Goal: Transaction & Acquisition: Purchase product/service

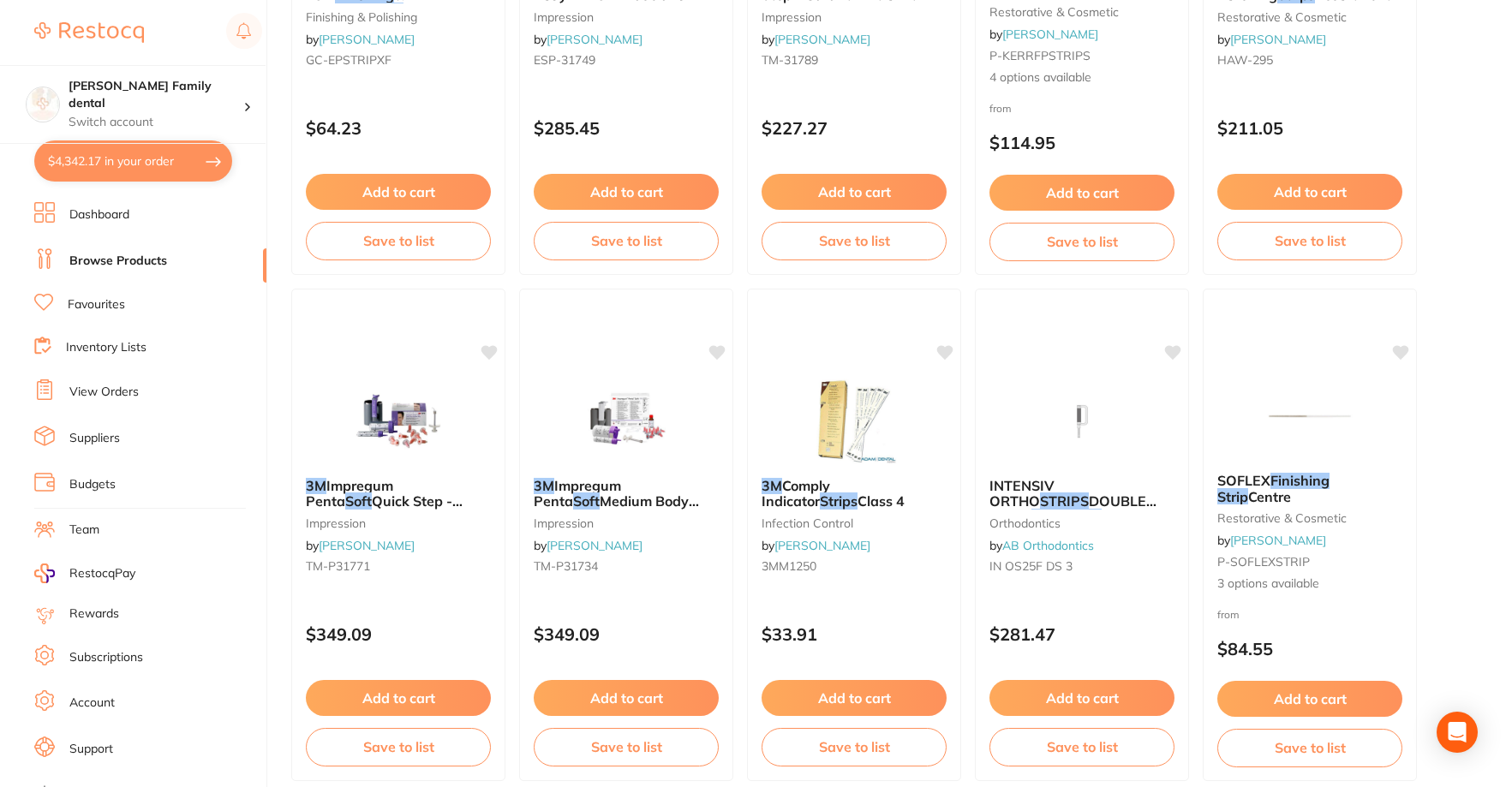
scroll to position [1884, 0]
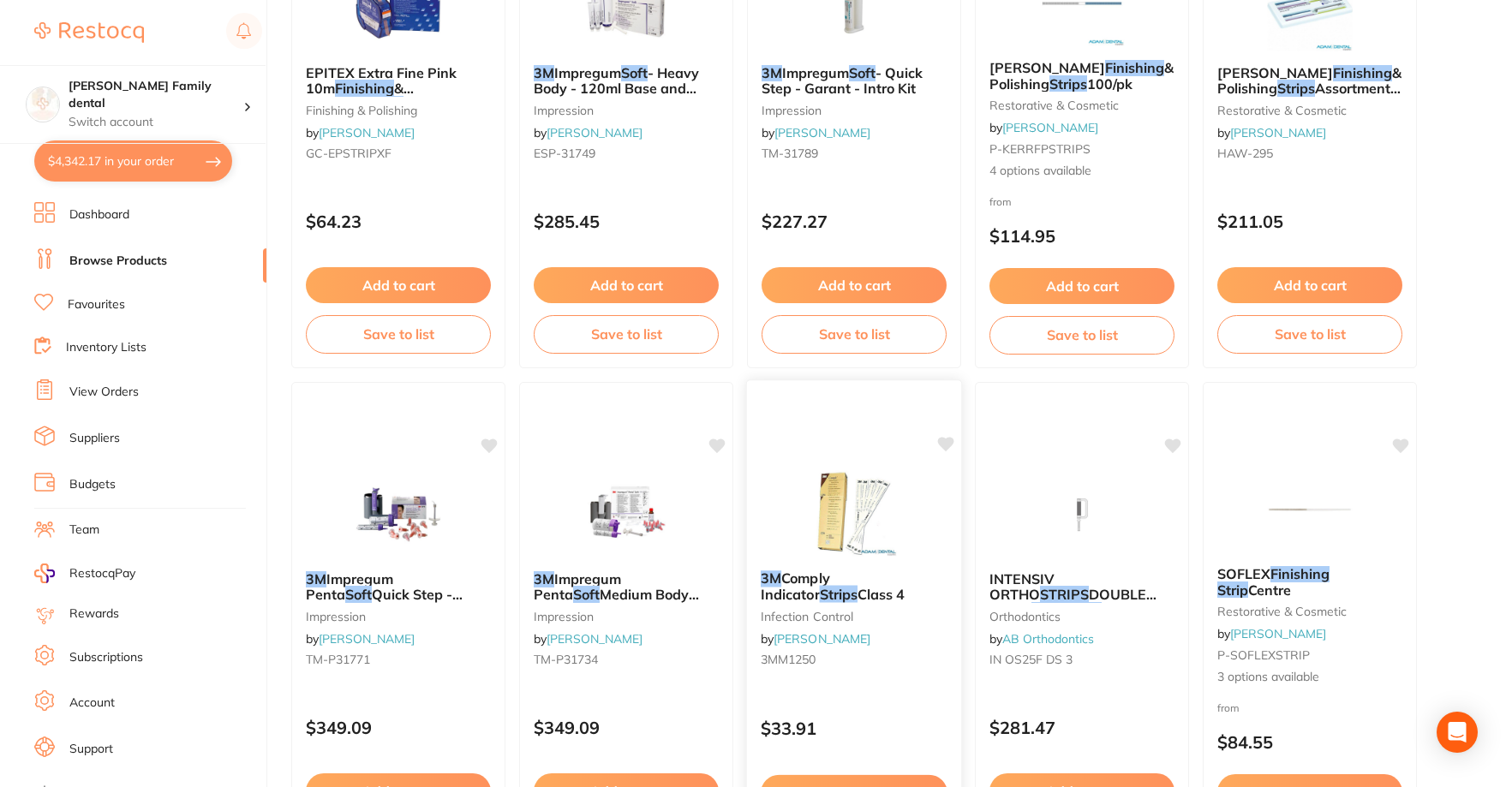
click at [858, 590] on span "Class 4" at bounding box center [881, 594] width 48 height 17
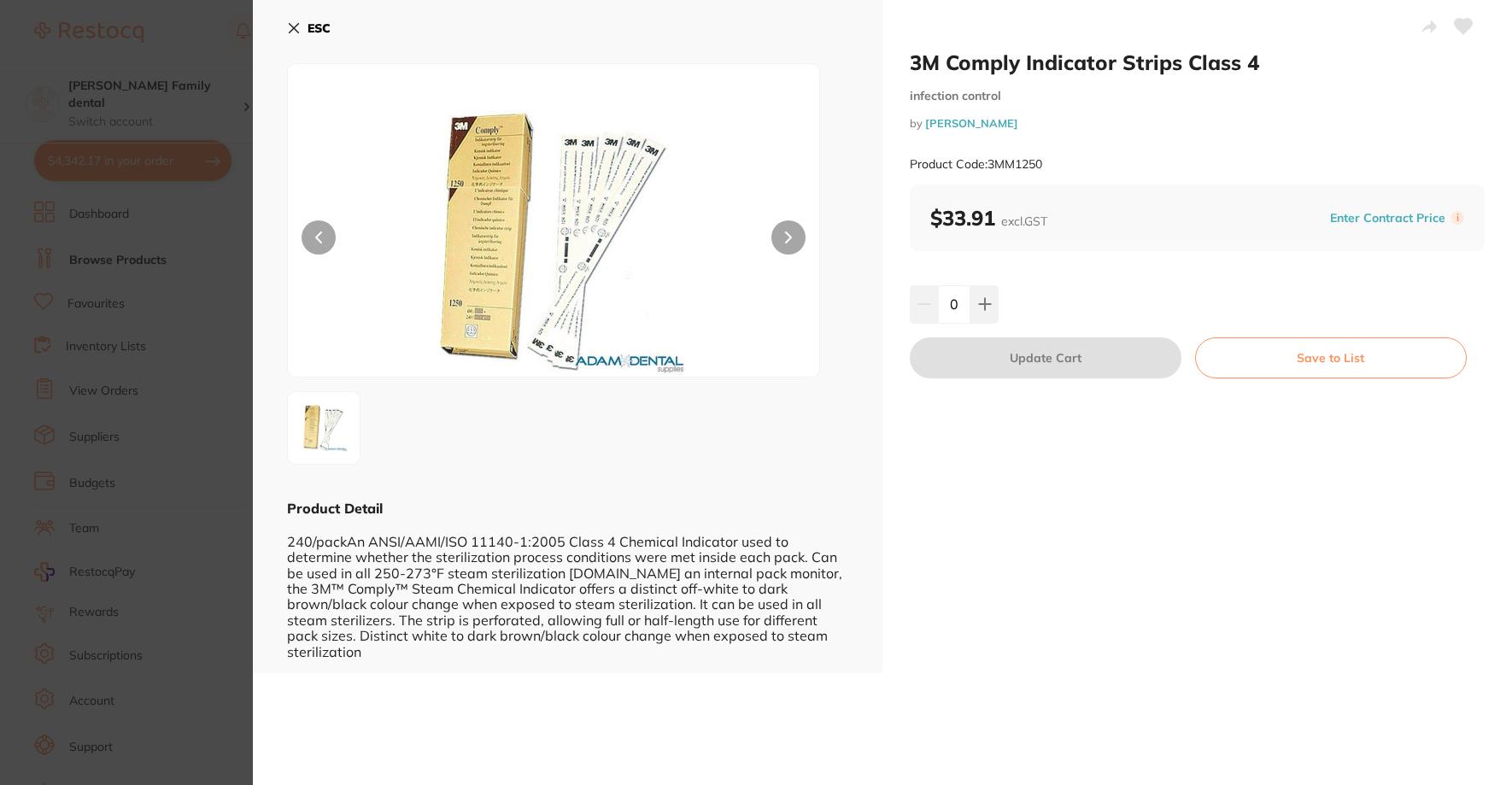
click at [302, 32] on button "ESC" at bounding box center [309, 28] width 44 height 29
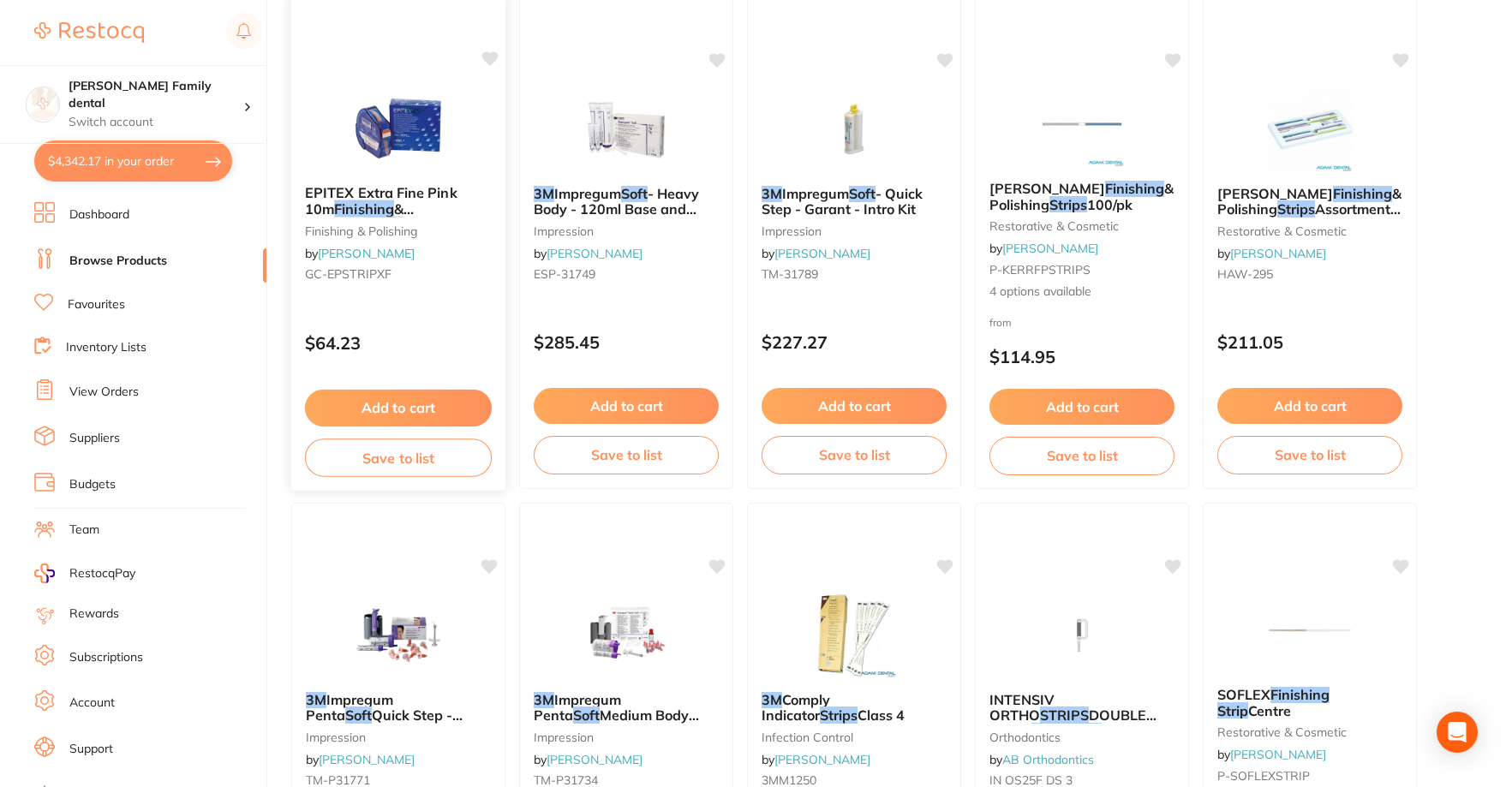
scroll to position [1627, 0]
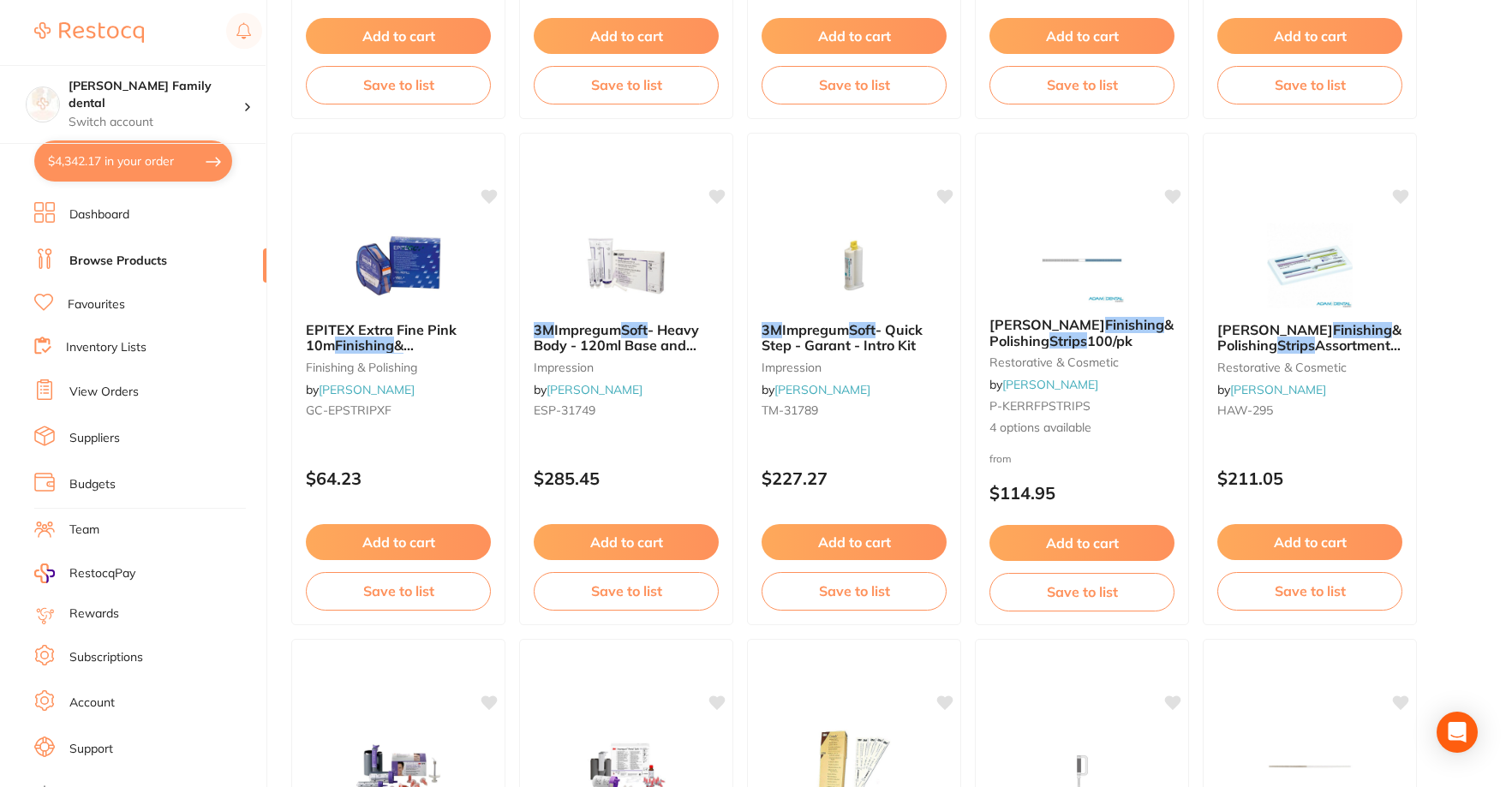
click at [143, 165] on button "$4,342.17 in your order" at bounding box center [133, 161] width 198 height 41
checkbox input "true"
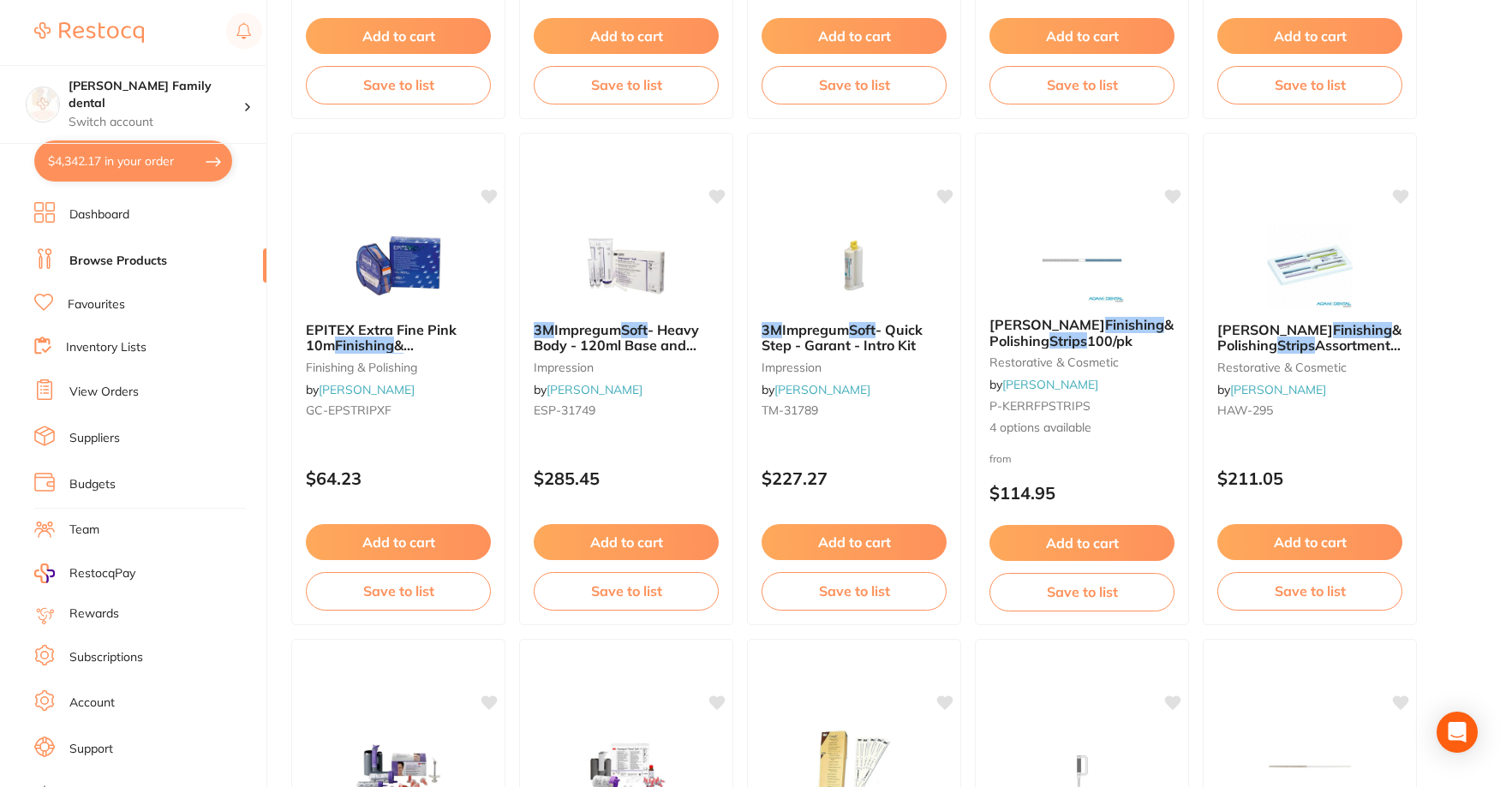
checkbox input "true"
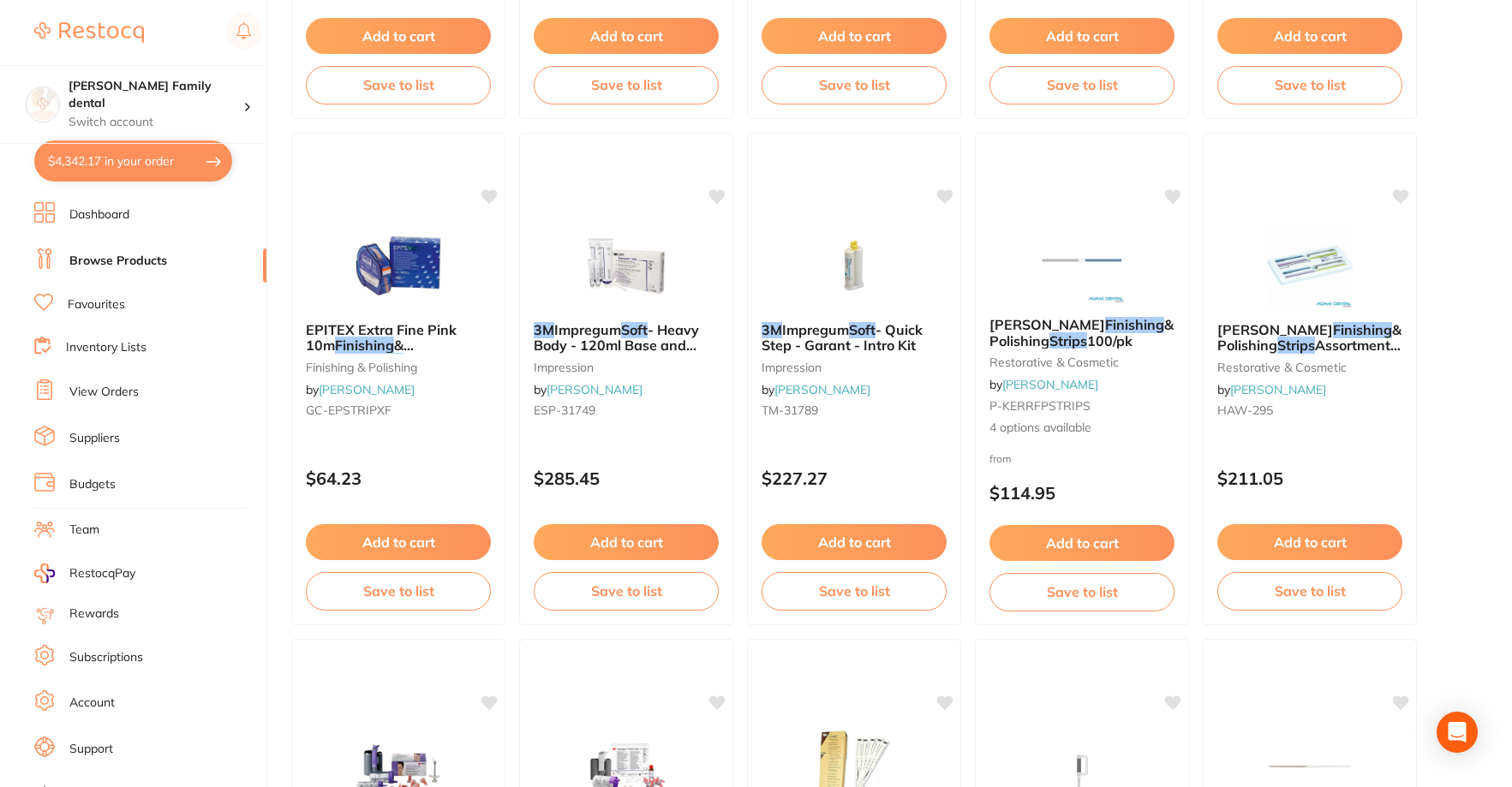
checkbox input "true"
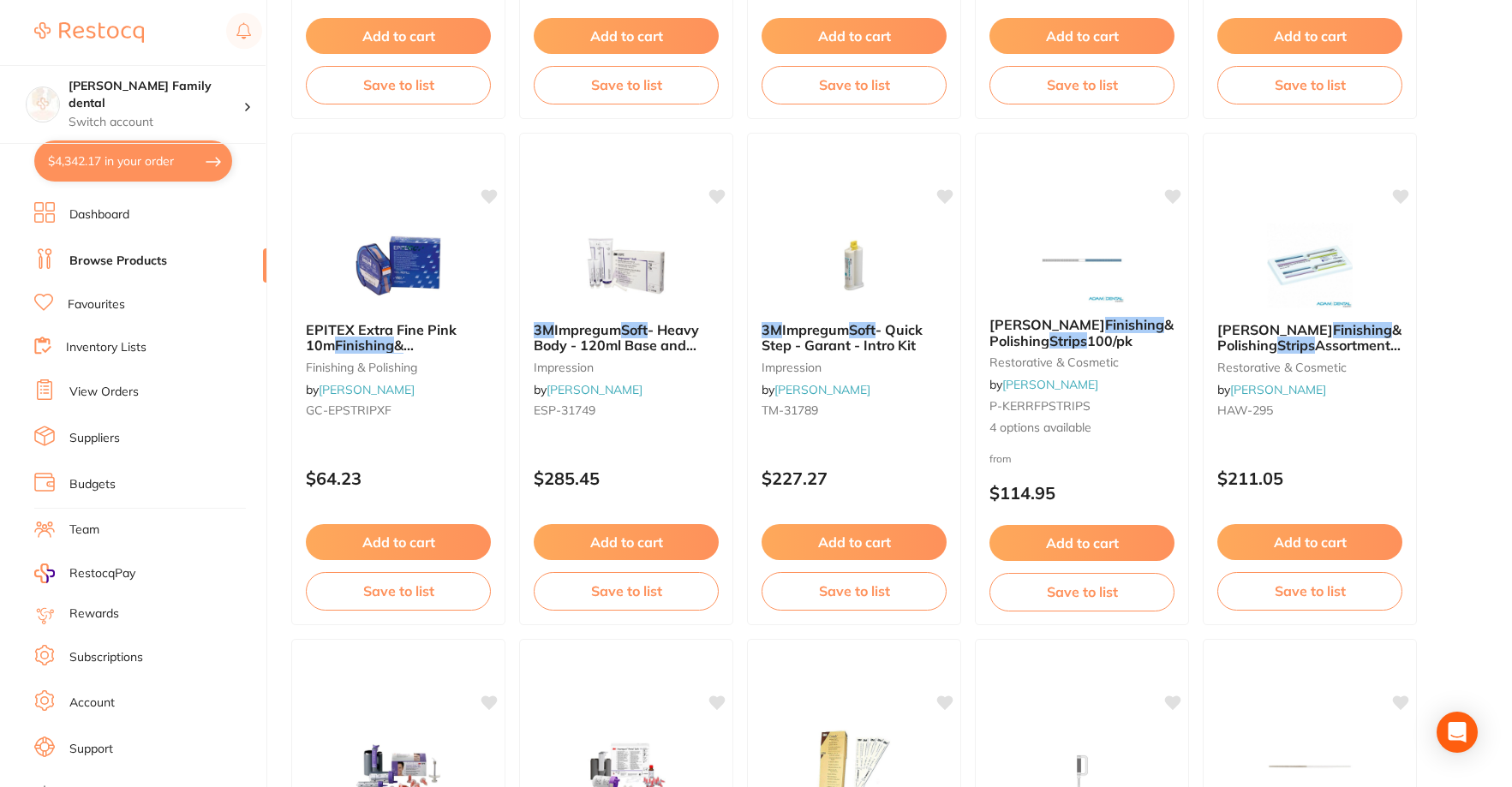
checkbox input "true"
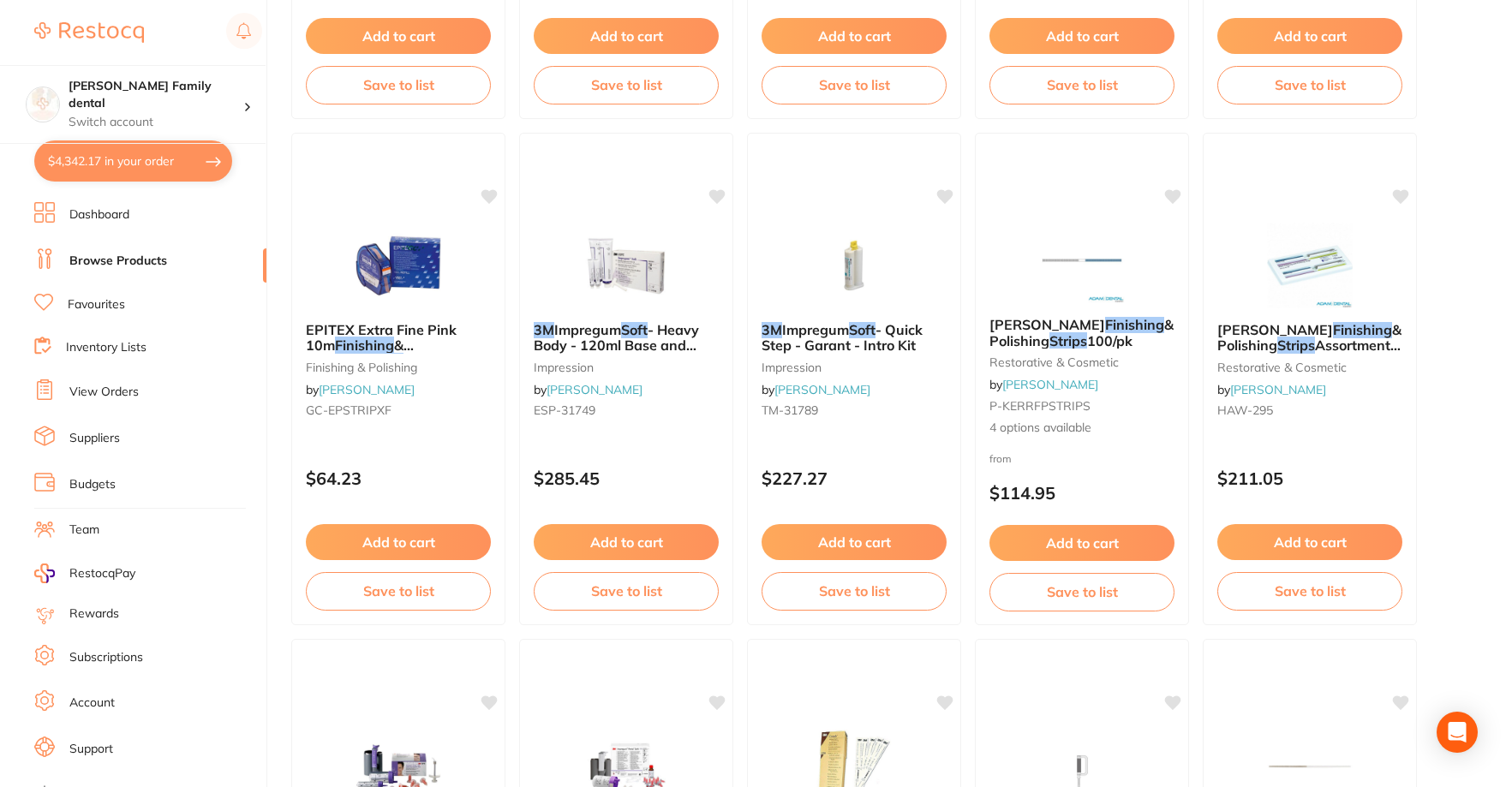
checkbox input "true"
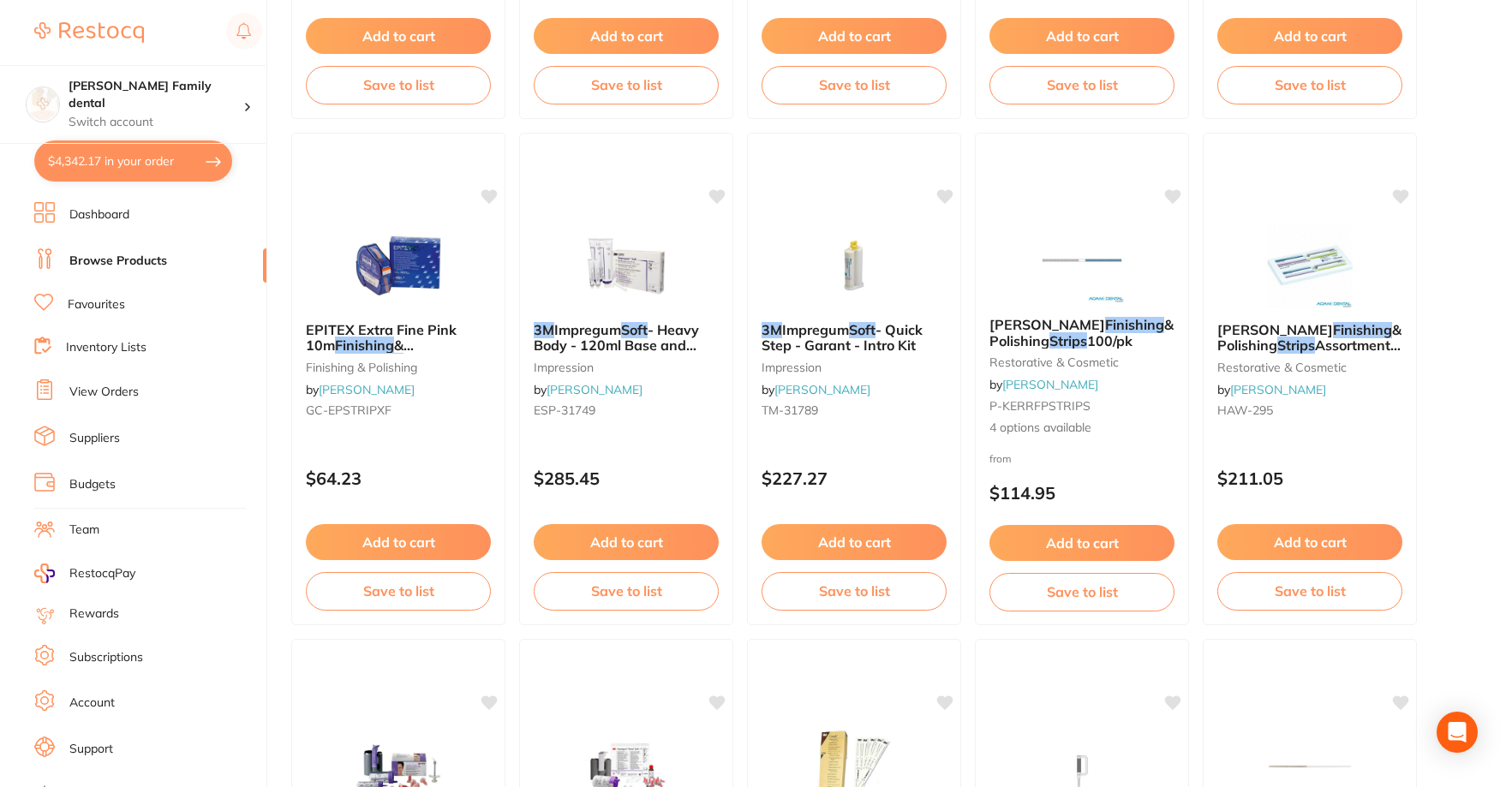
checkbox input "true"
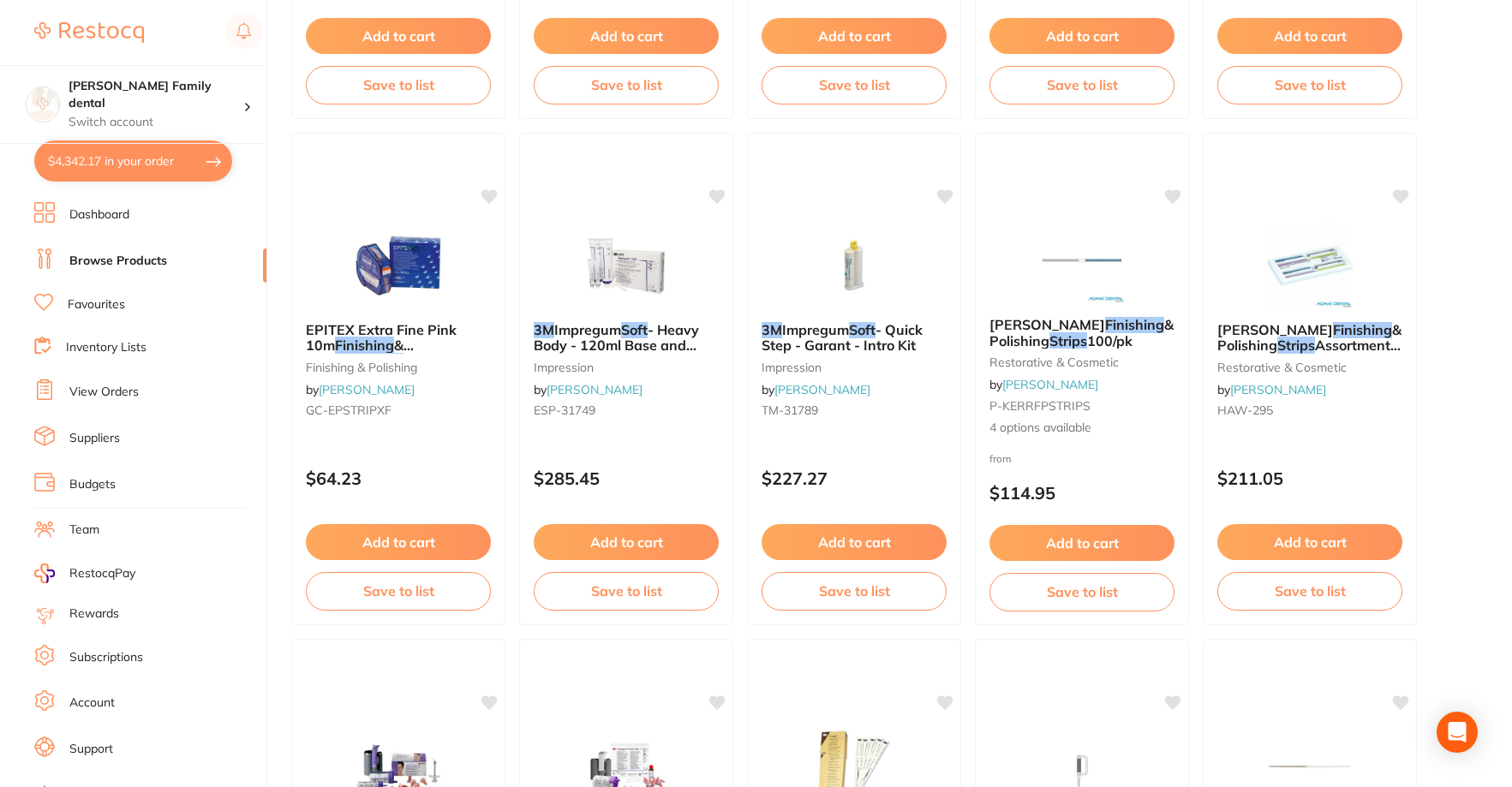
checkbox input "true"
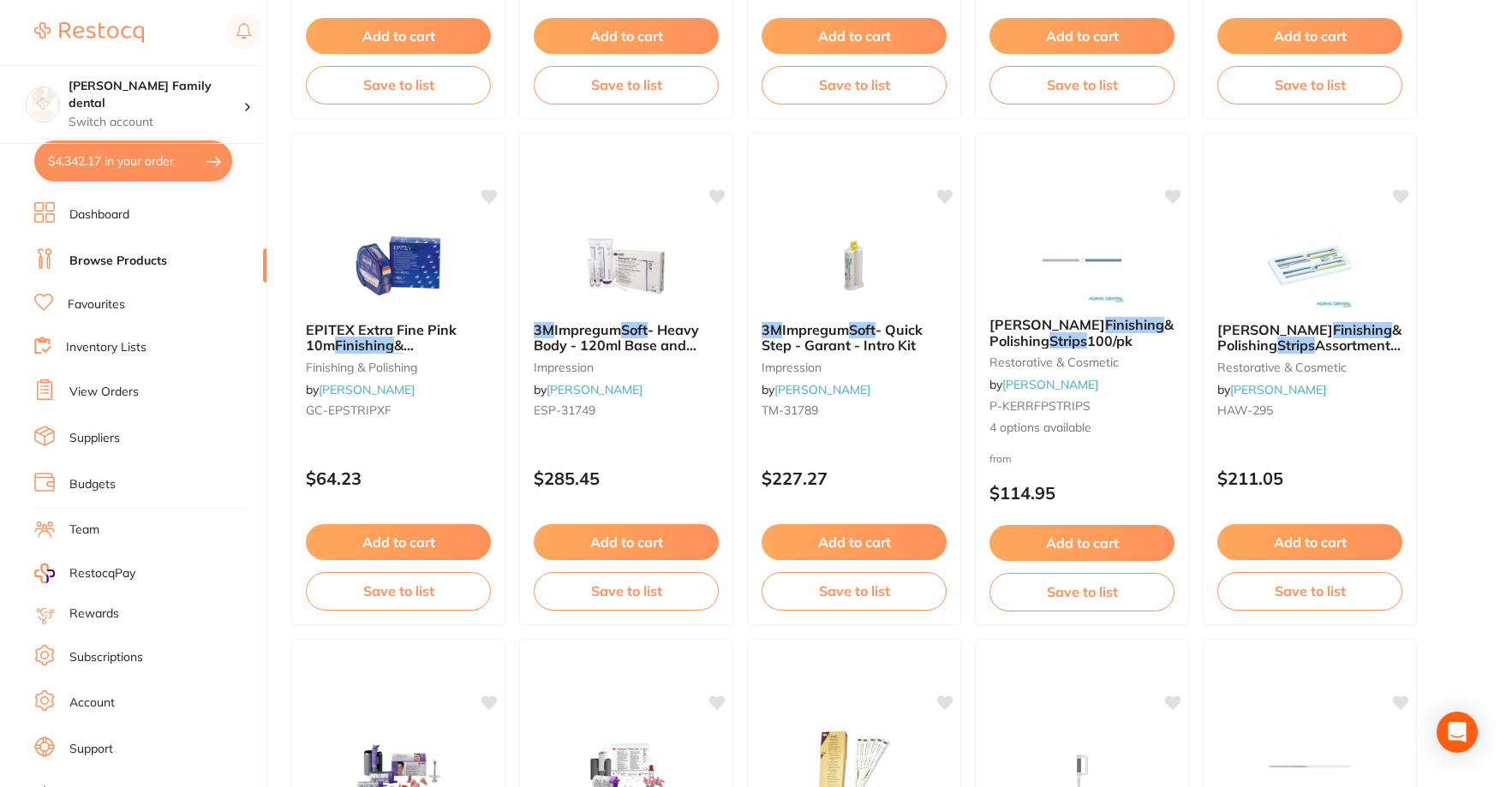
checkbox input "true"
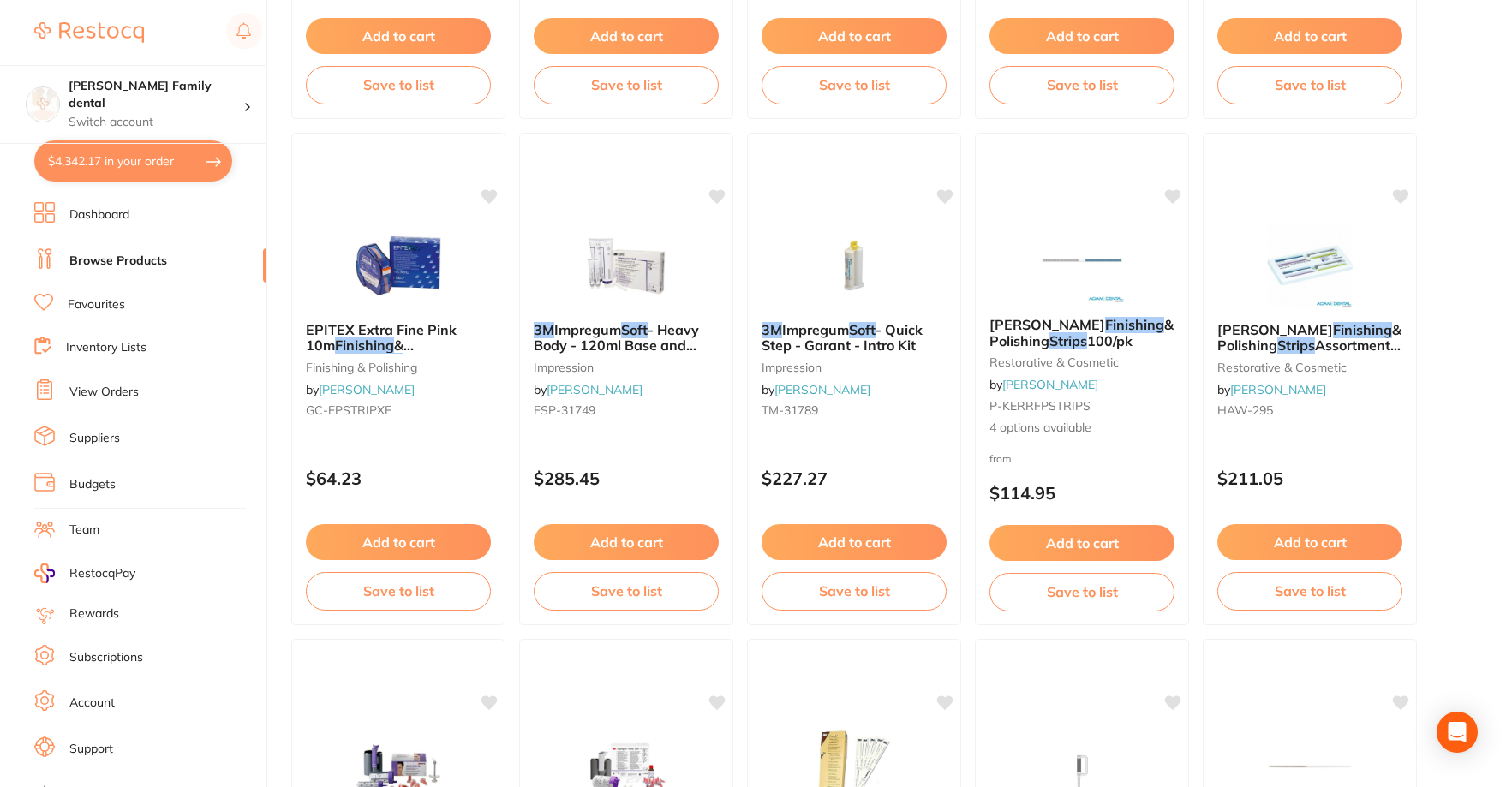
checkbox input "true"
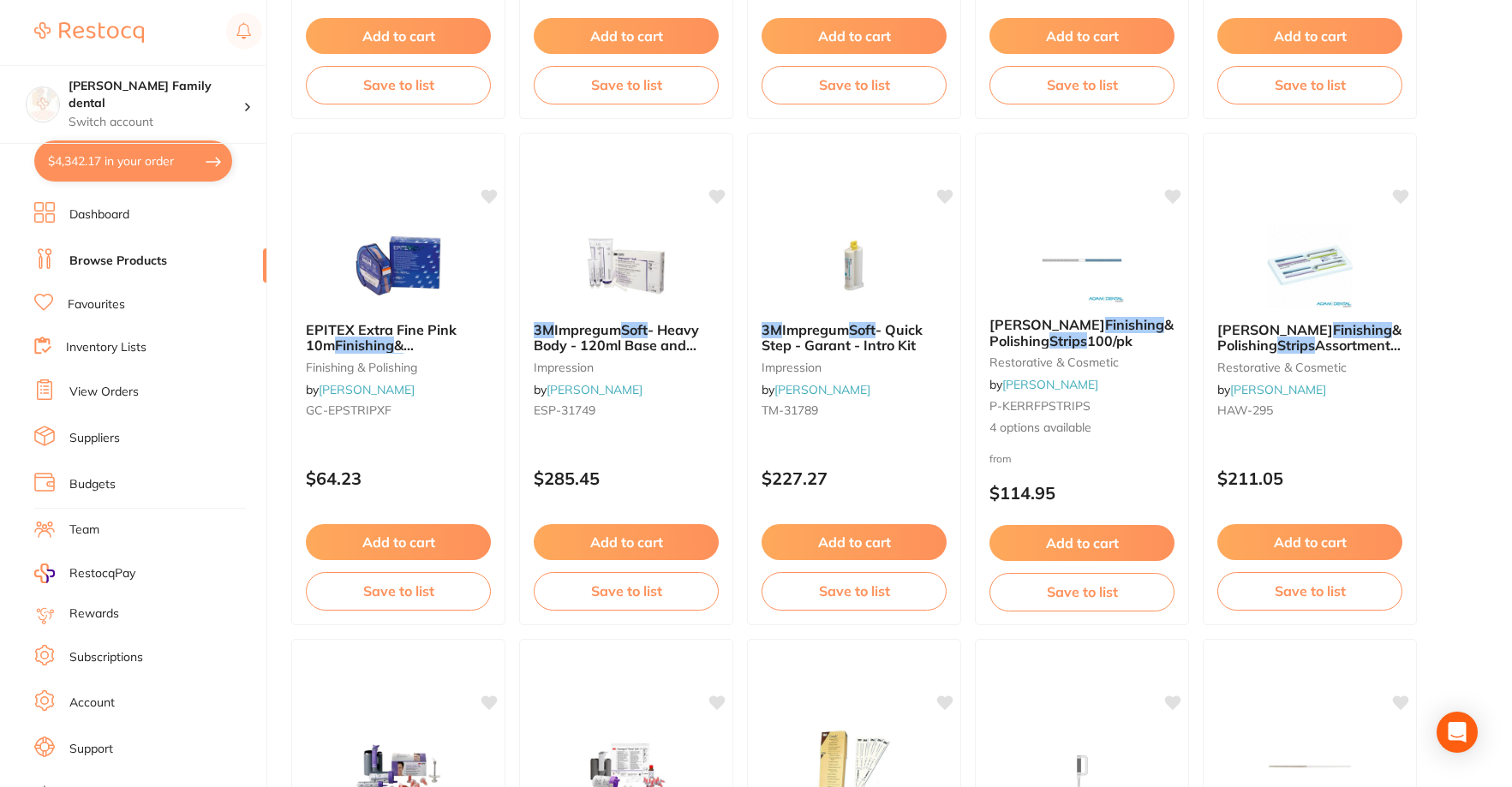
checkbox input "true"
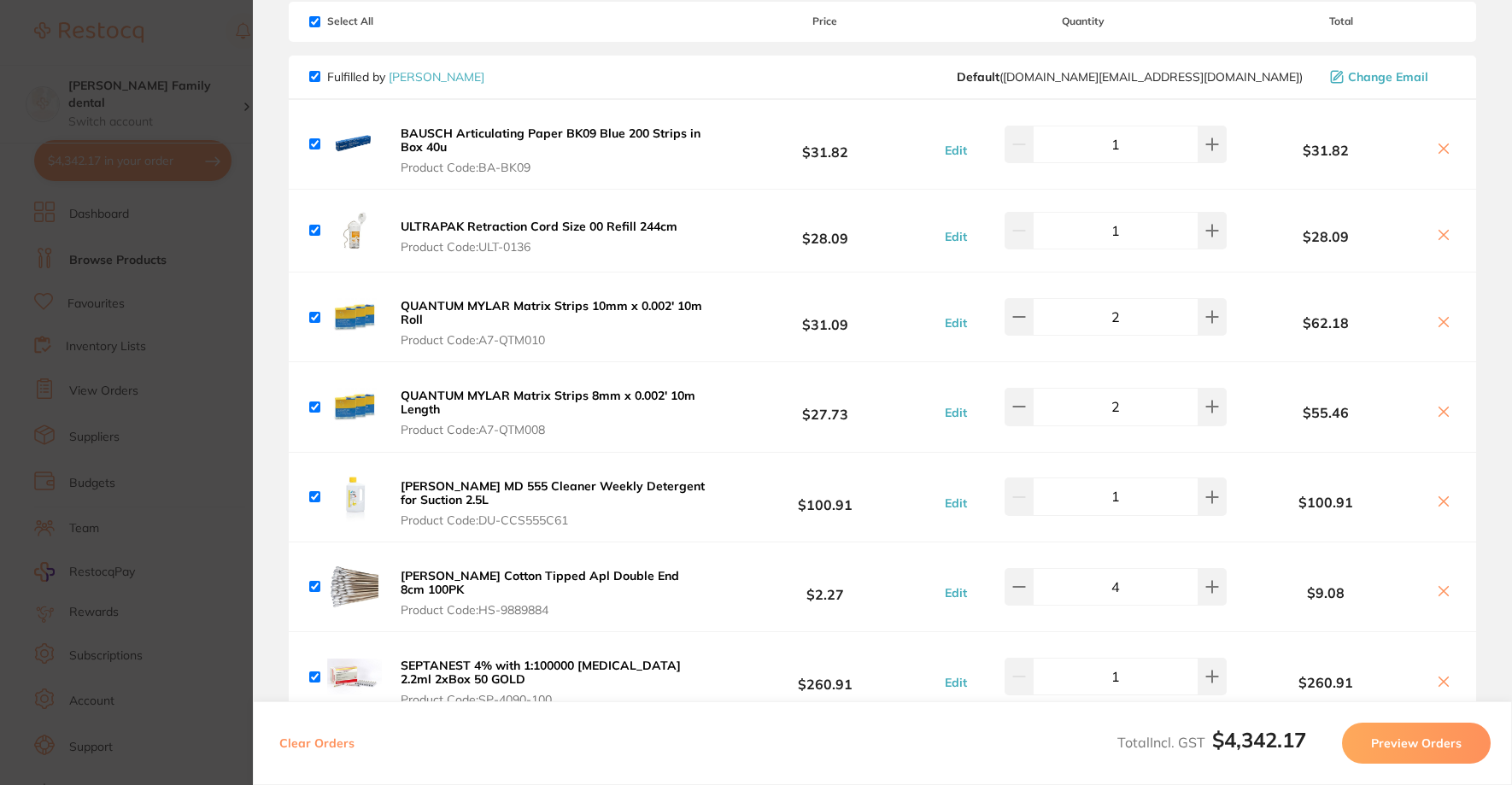
scroll to position [0, 0]
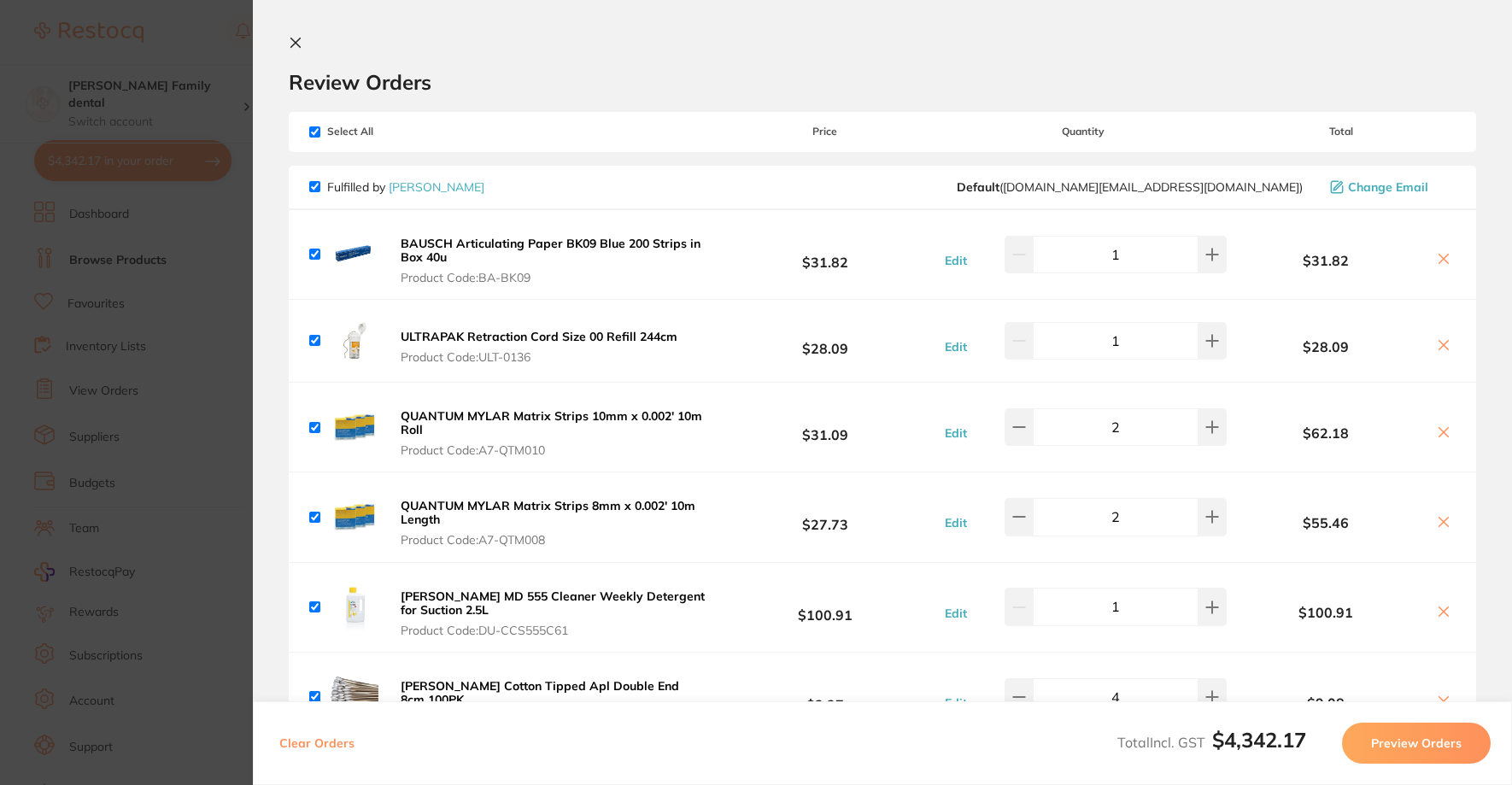
click at [296, 43] on icon at bounding box center [296, 43] width 9 height 9
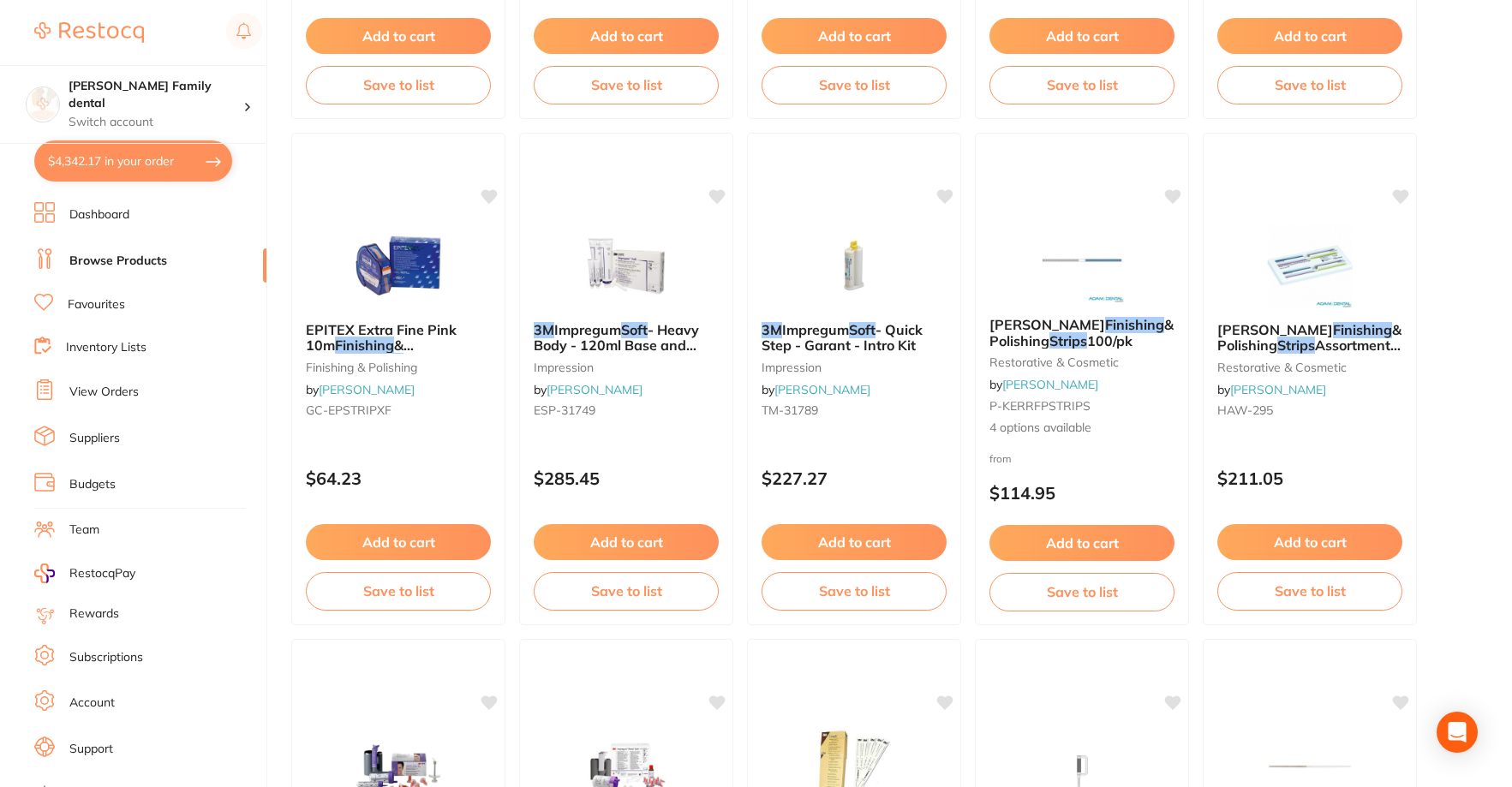
click at [98, 267] on link "Browse Products" at bounding box center [118, 261] width 98 height 17
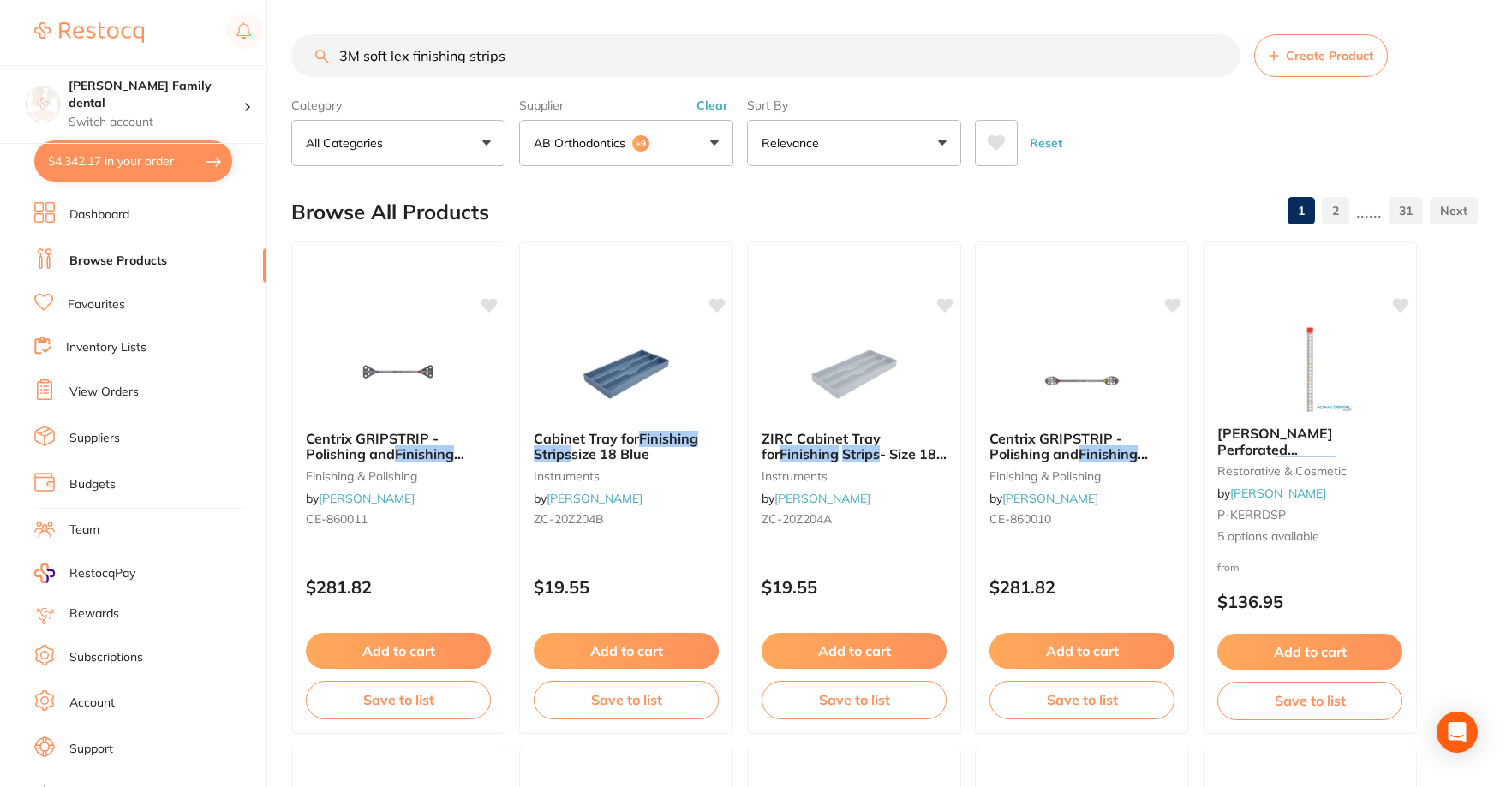
drag, startPoint x: 556, startPoint y: 59, endPoint x: 221, endPoint y: 57, distance: 335.0
click at [221, 57] on div "$4,342.17 [PERSON_NAME] Family dental Switch account [PERSON_NAME] Family denta…" at bounding box center [756, 393] width 1512 height 787
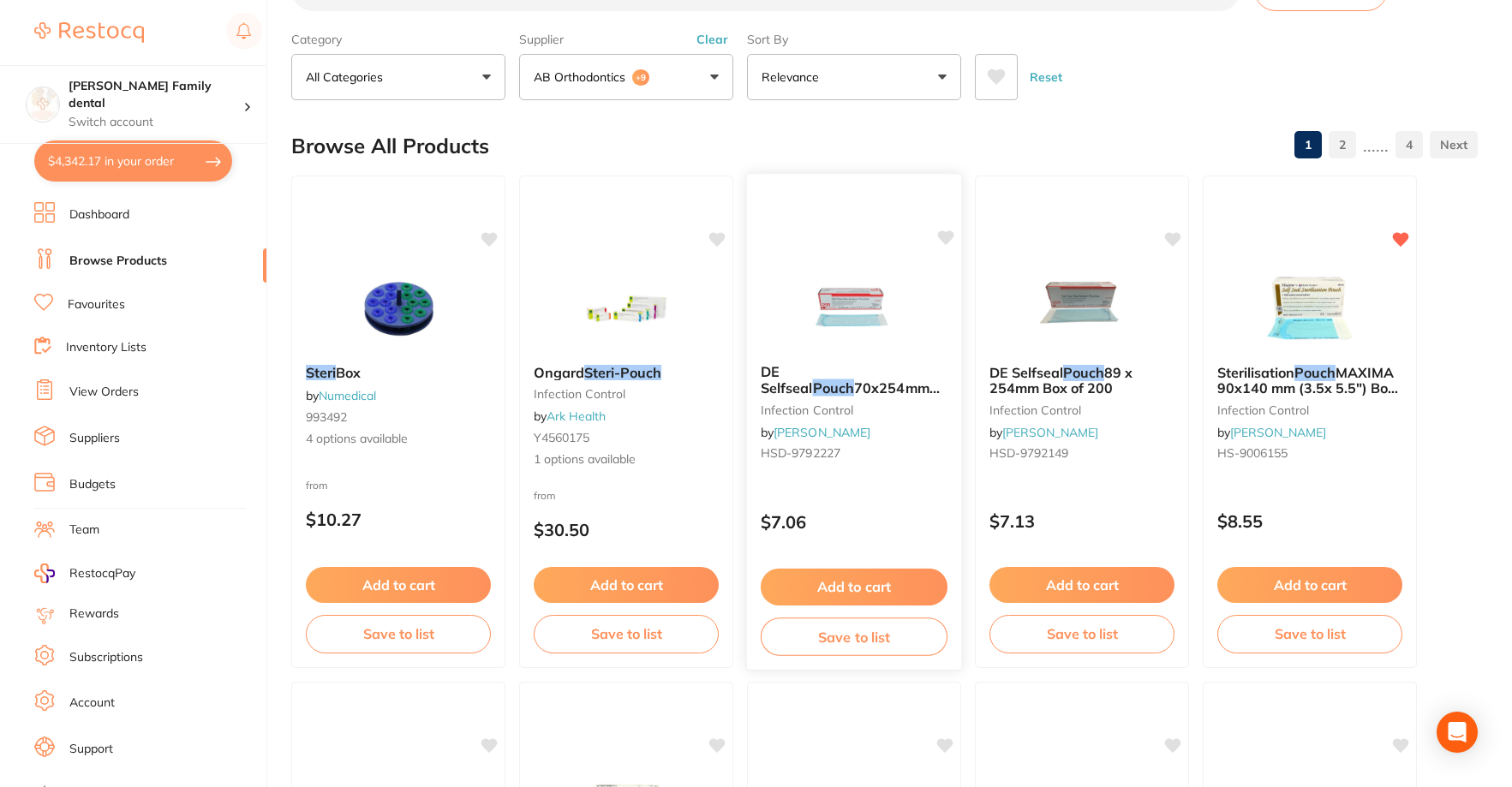
scroll to position [85, 0]
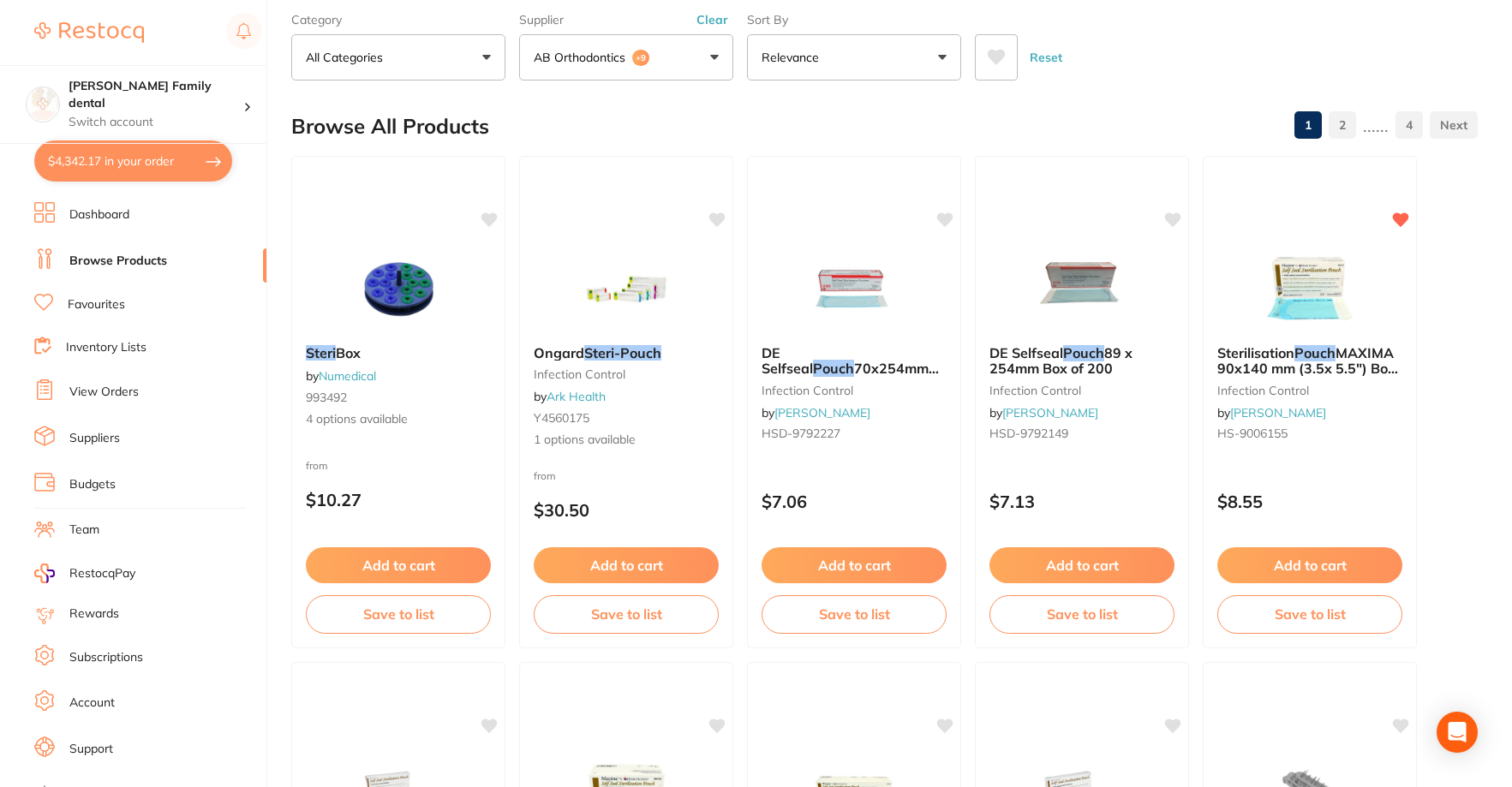
drag, startPoint x: 807, startPoint y: 369, endPoint x: 764, endPoint y: 370, distance: 43.0
click at [807, 369] on span "70x254mm Box of 200" at bounding box center [849, 375] width 177 height 33
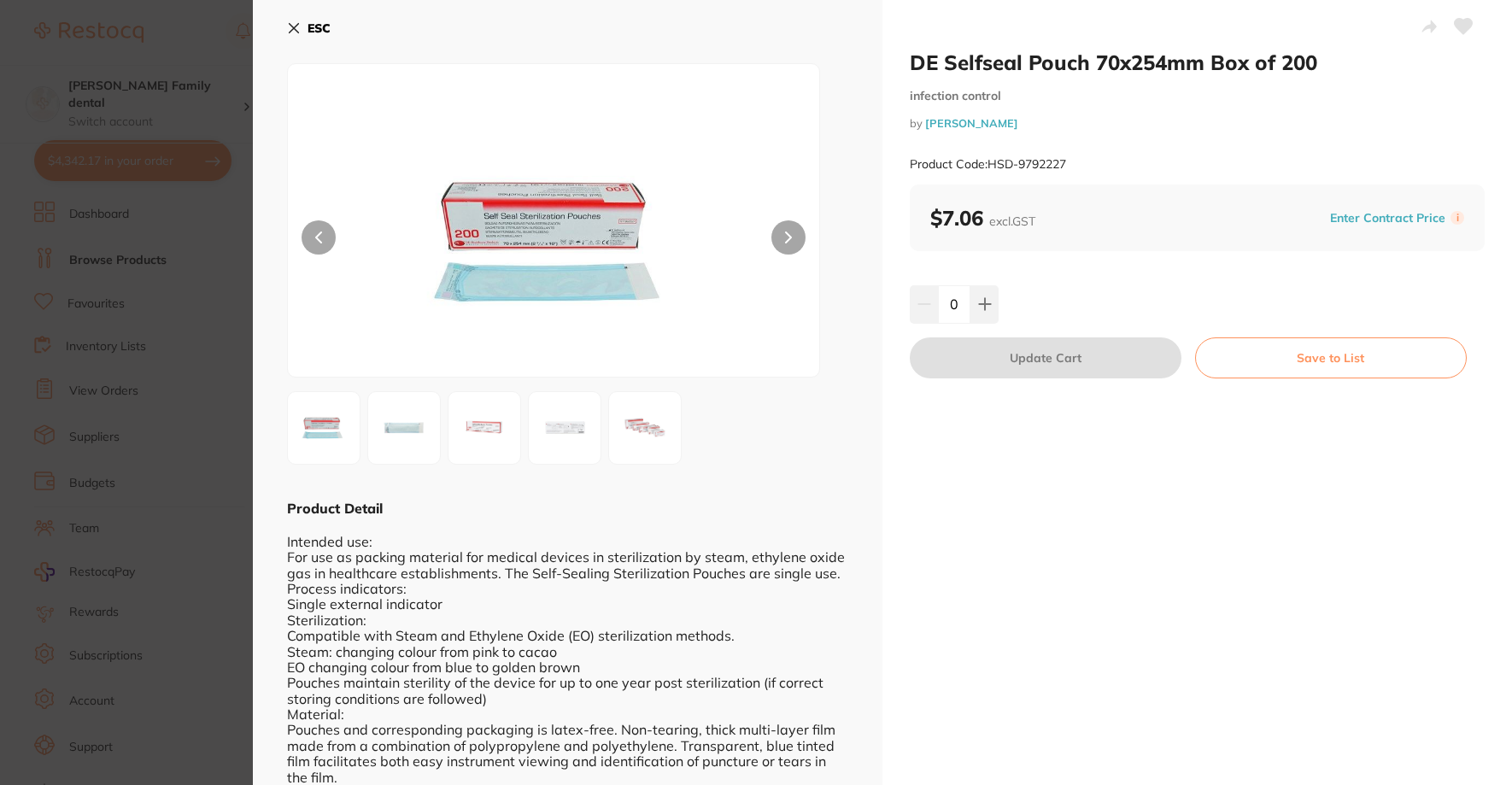
click at [298, 36] on button "ESC" at bounding box center [309, 28] width 44 height 29
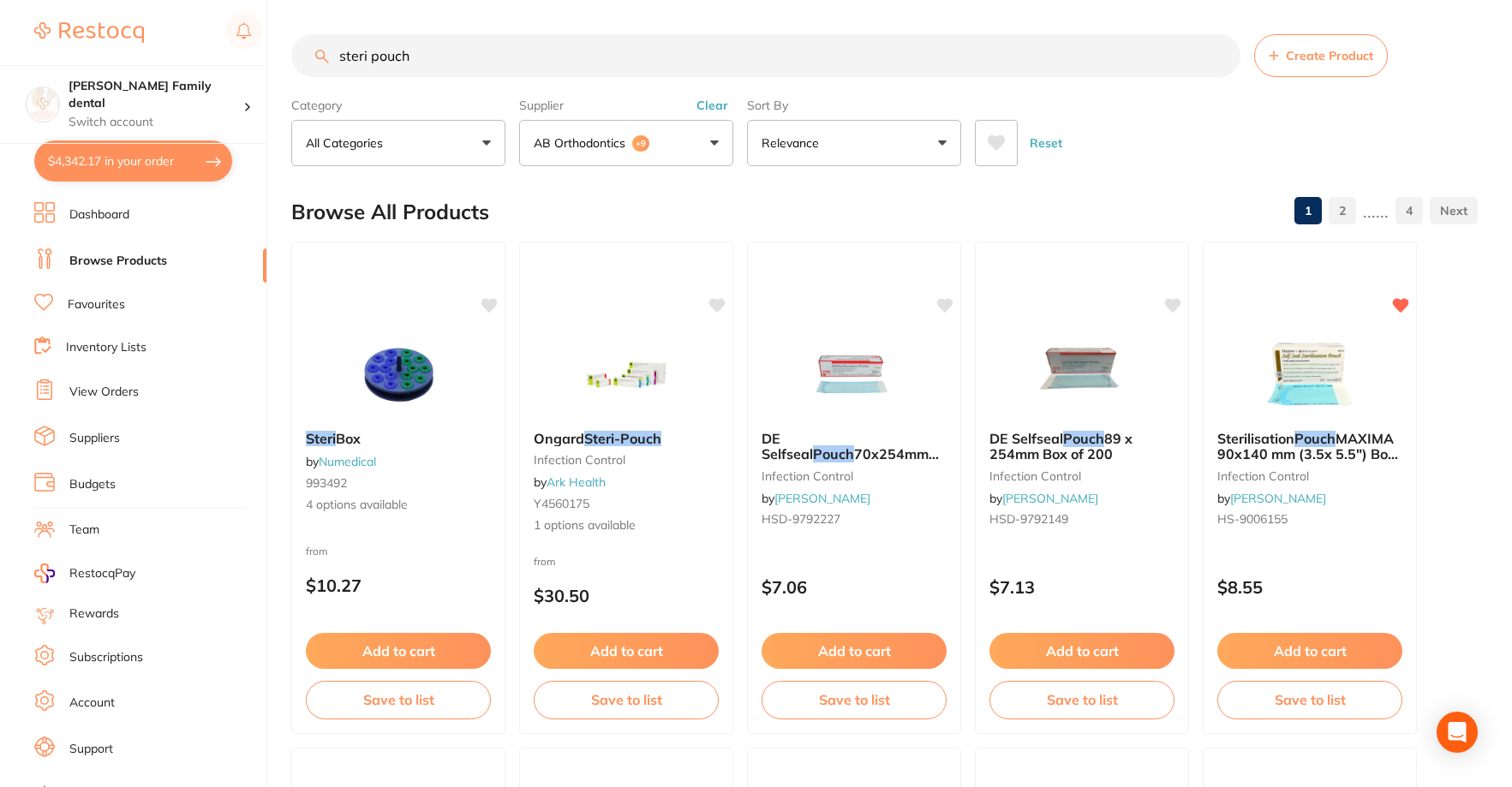
click at [430, 38] on input "steri pouch" at bounding box center [765, 56] width 949 height 43
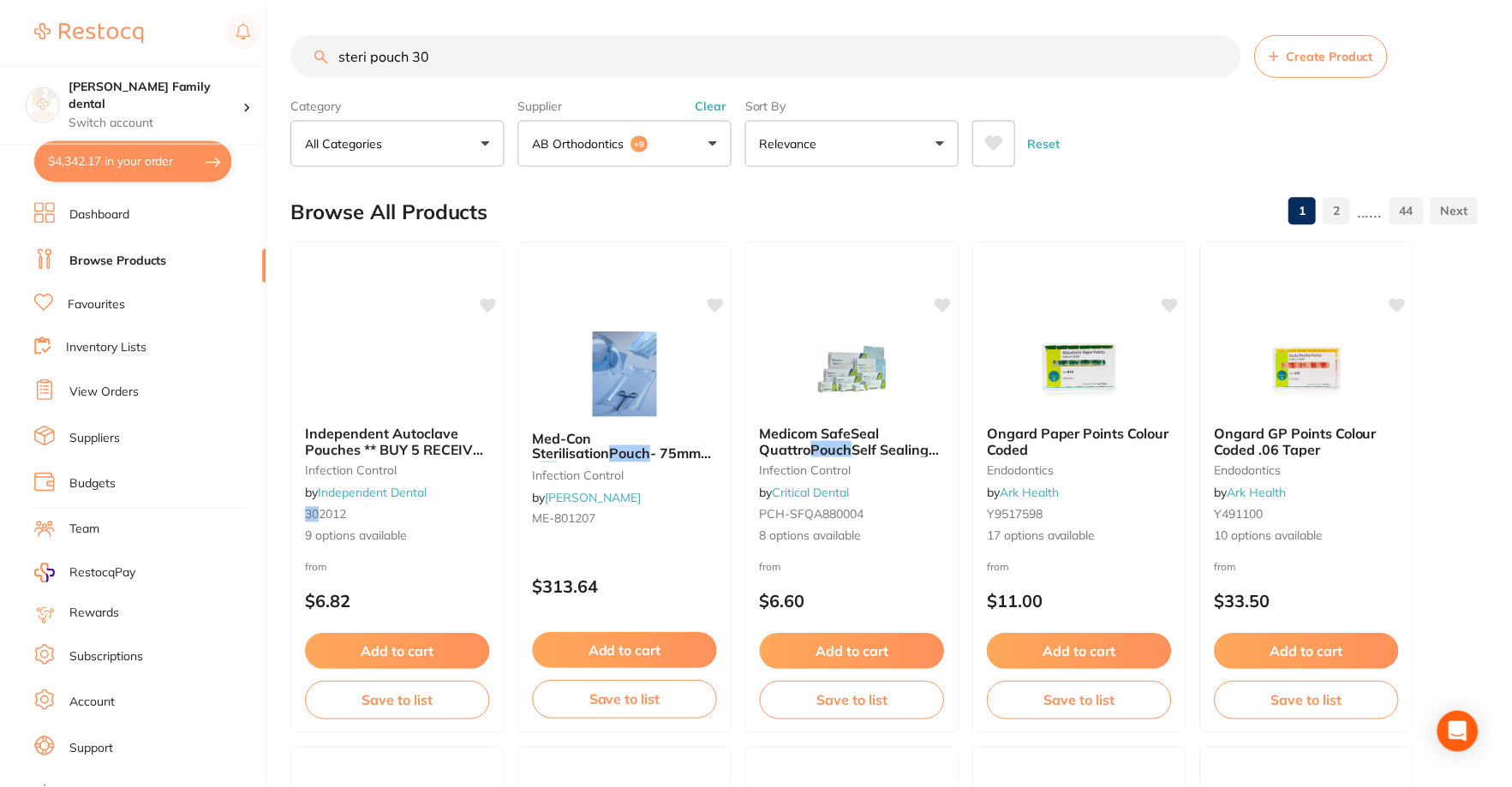
scroll to position [749, 0]
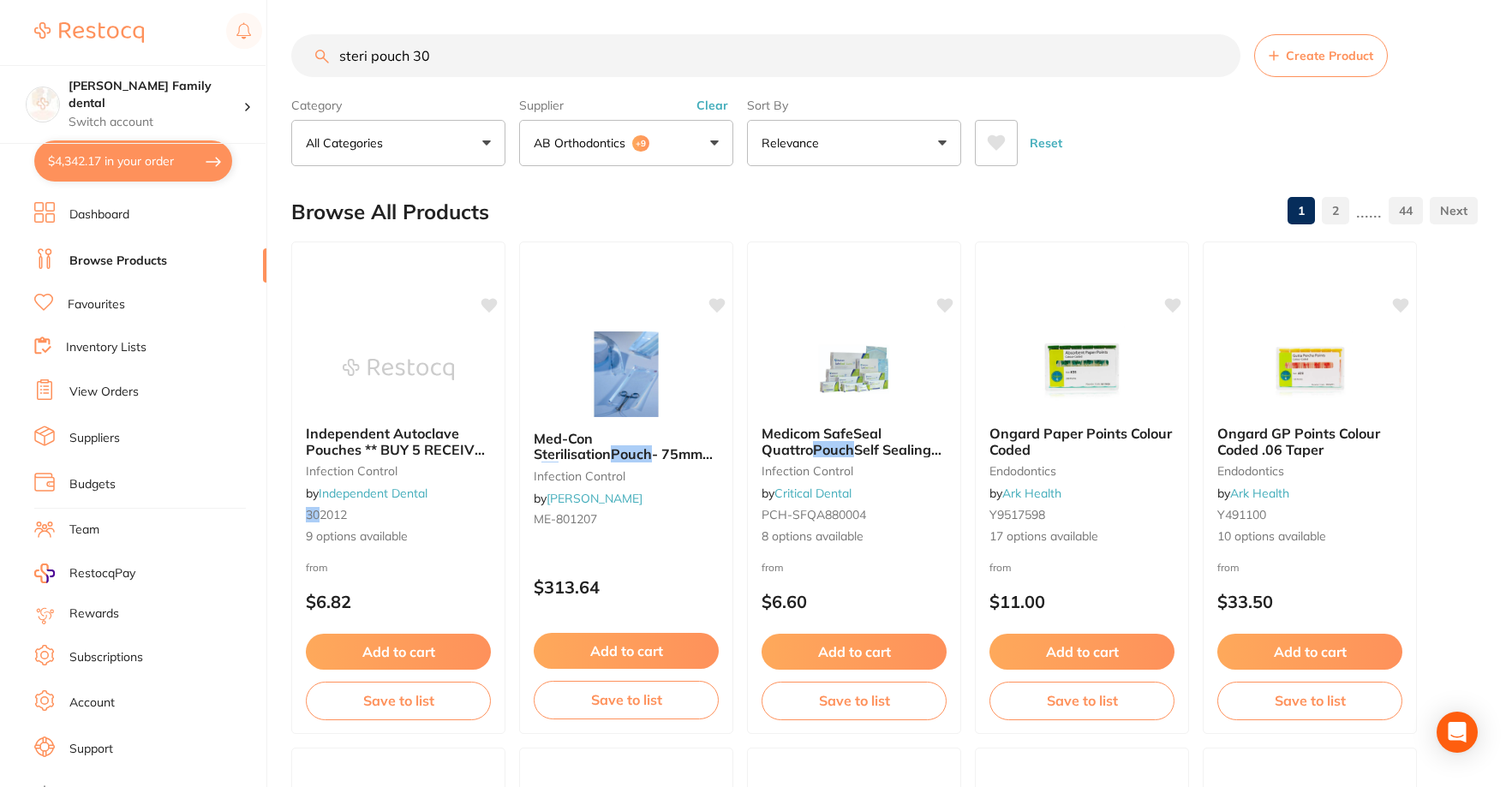
click at [366, 59] on input "steri pouch 30" at bounding box center [765, 56] width 949 height 43
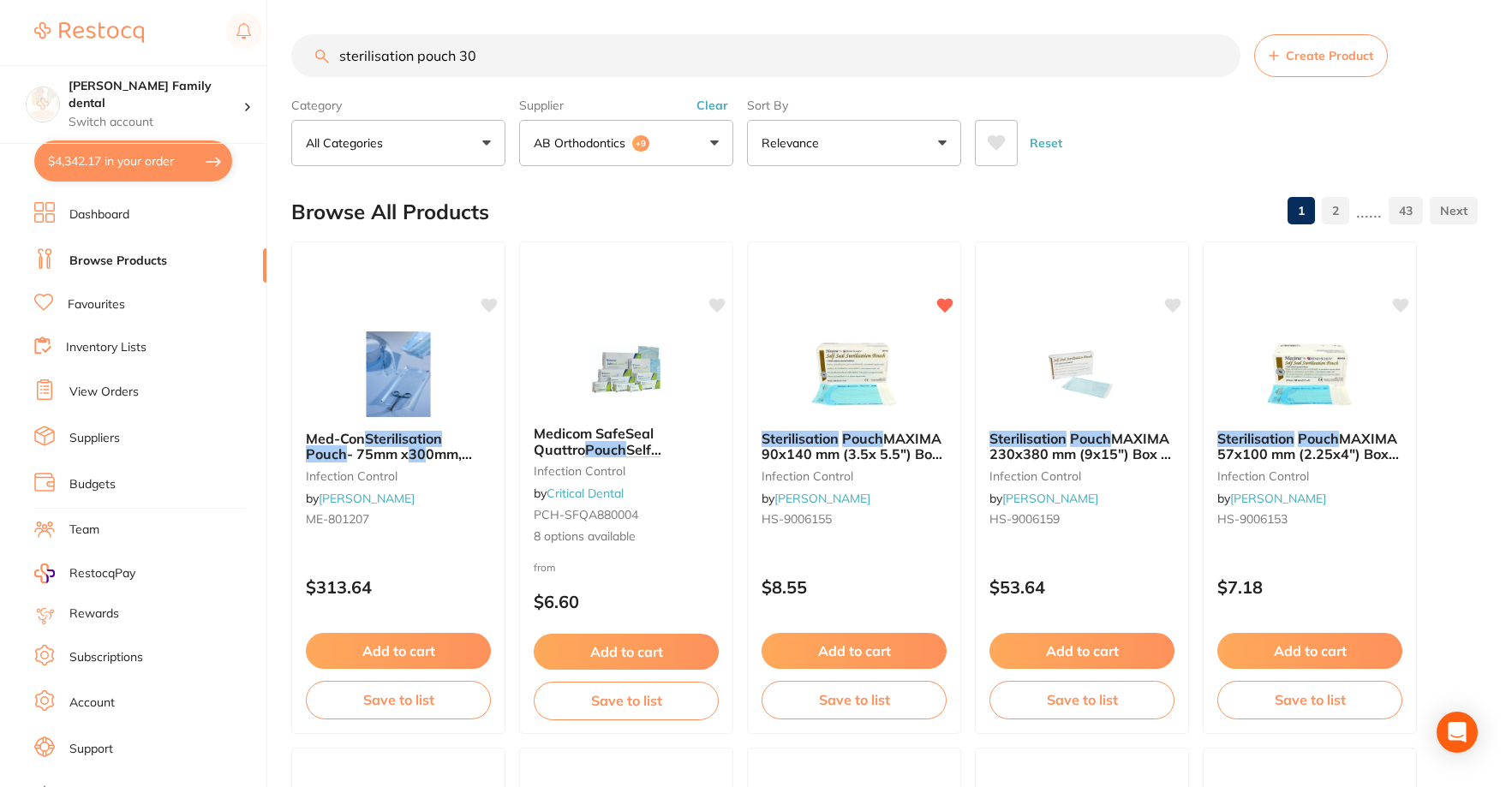
click at [472, 53] on input "sterilisation pouch 30" at bounding box center [765, 56] width 949 height 43
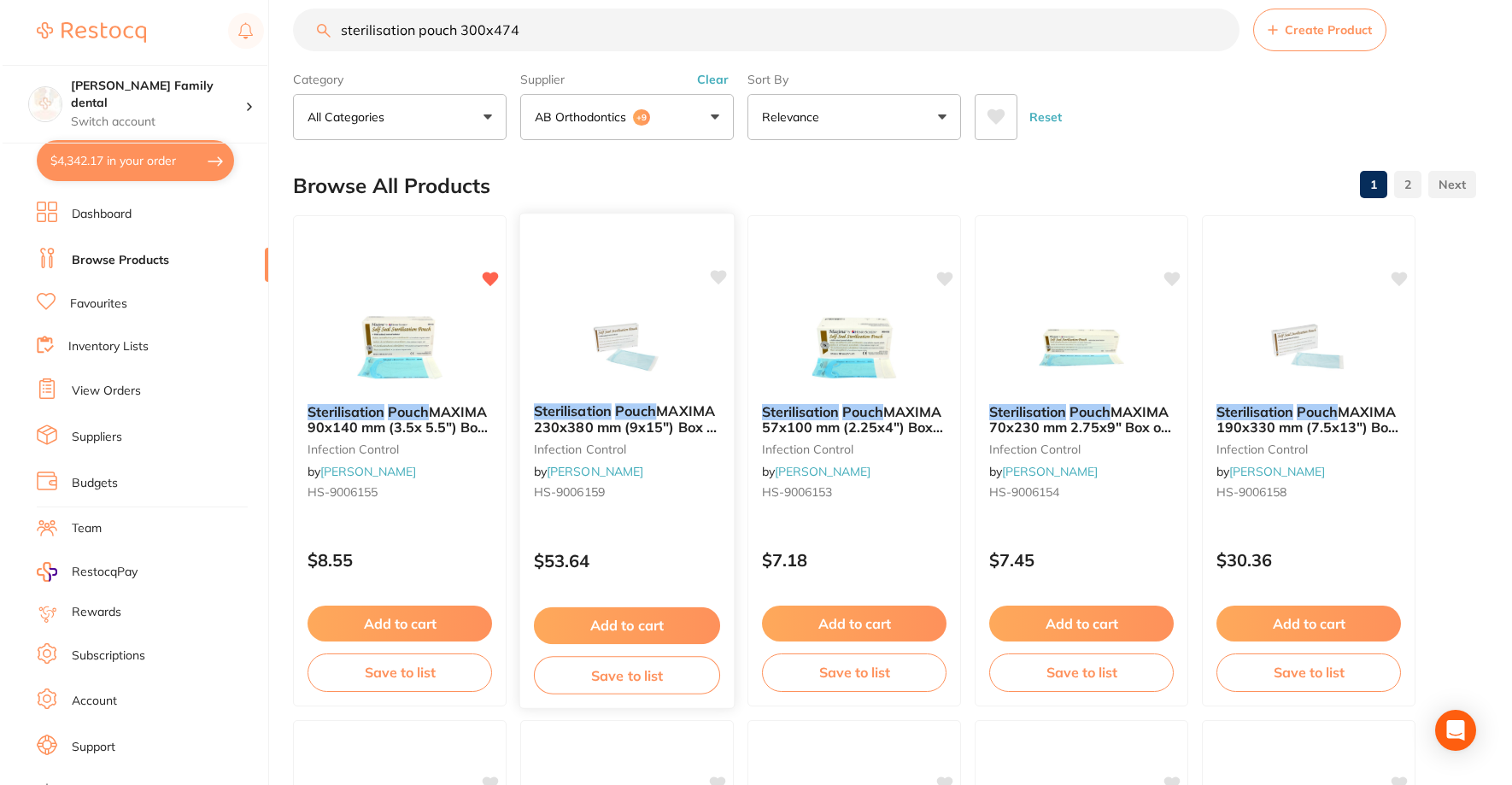
scroll to position [0, 0]
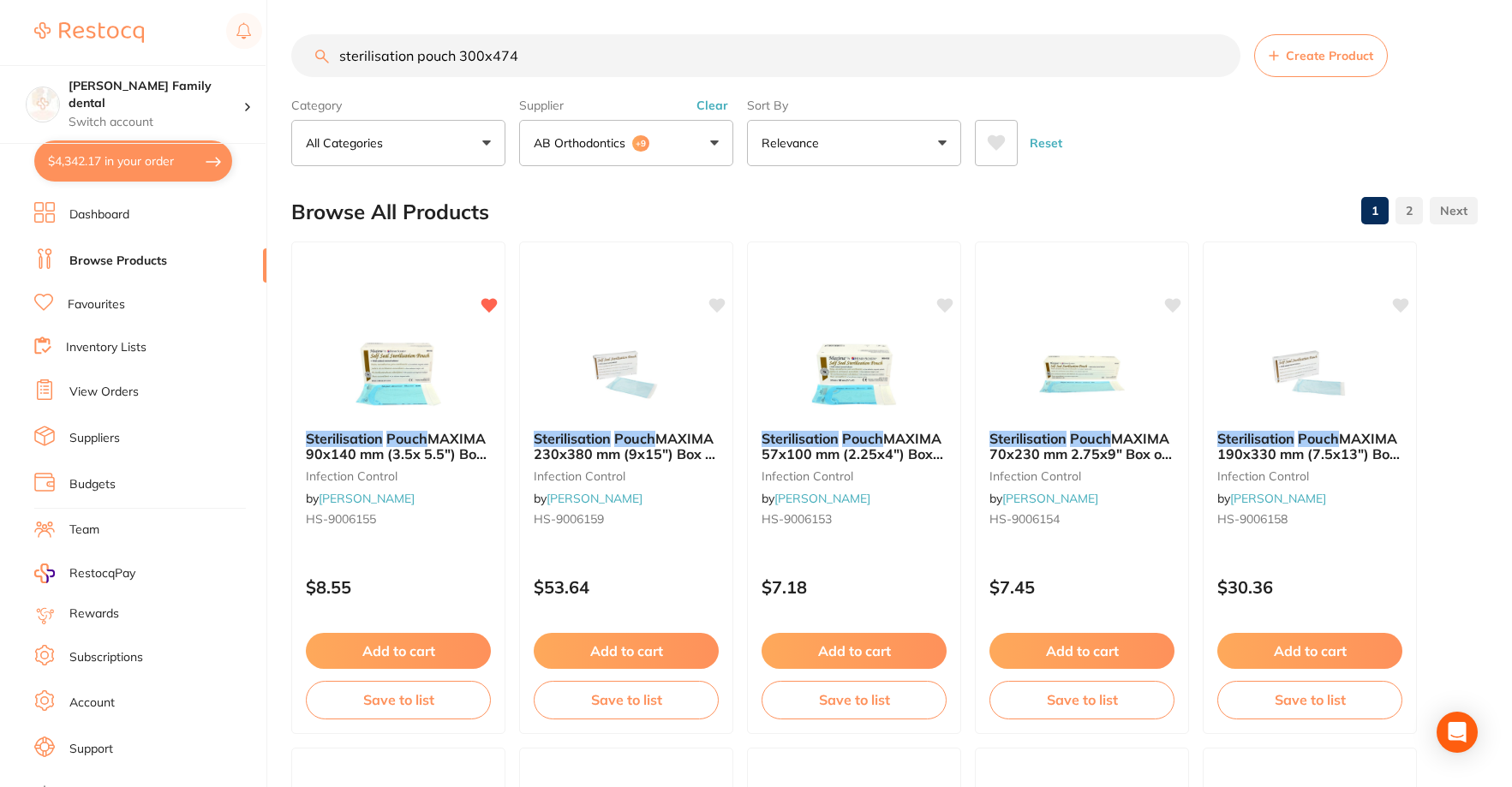
click at [537, 59] on input "sterilisation pouch 300x474" at bounding box center [765, 56] width 949 height 43
type input "sterilisation pouch 300x474mm"
click at [805, 443] on em "Sterilisation" at bounding box center [800, 437] width 78 height 17
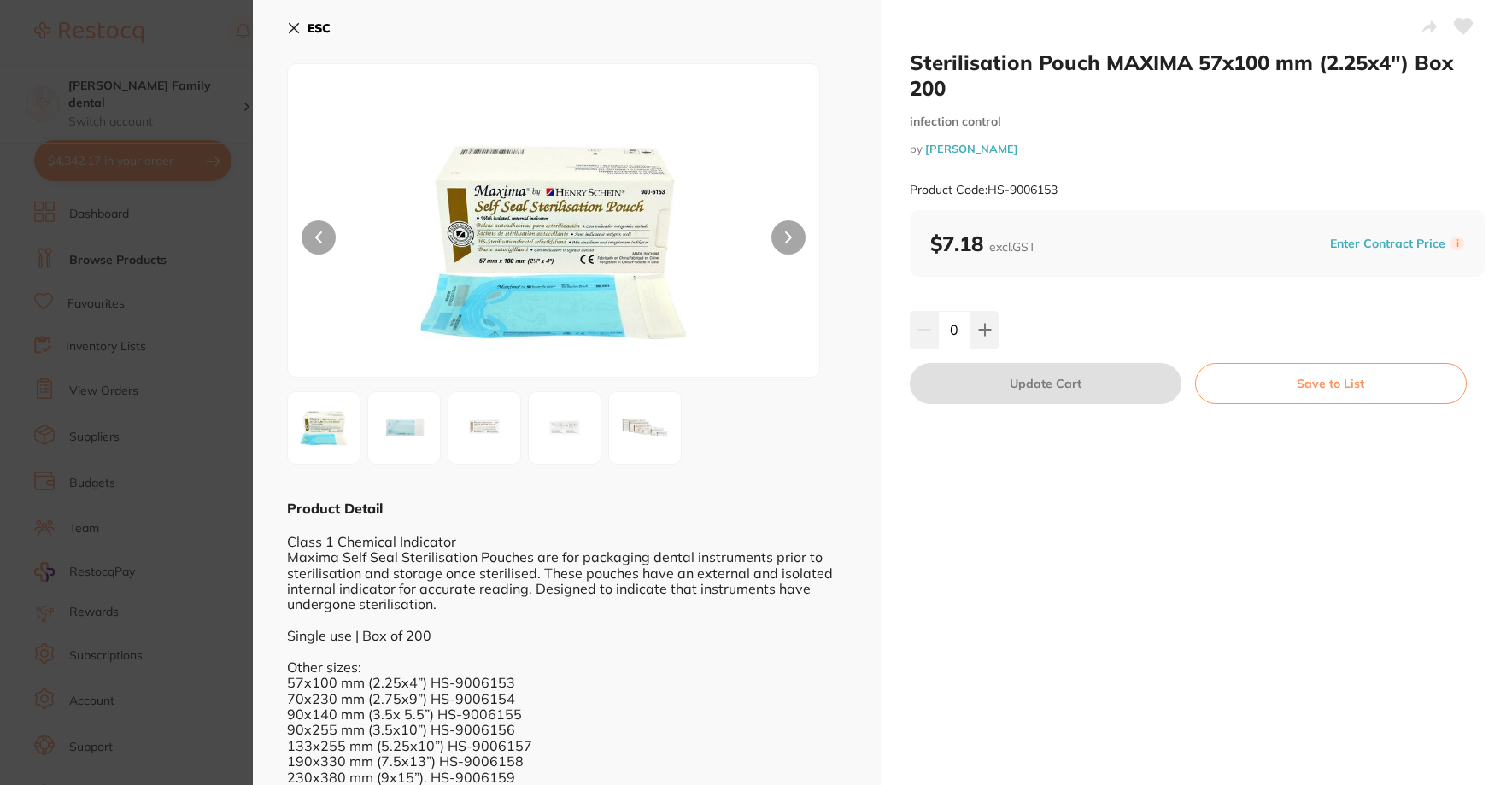
click at [286, 31] on div "ESC Product Detail Class 1 Chemical Indicator Maxima Self Seal Sterilisation Po…" at bounding box center [567, 414] width 630 height 830
click at [292, 35] on icon at bounding box center [294, 28] width 14 height 14
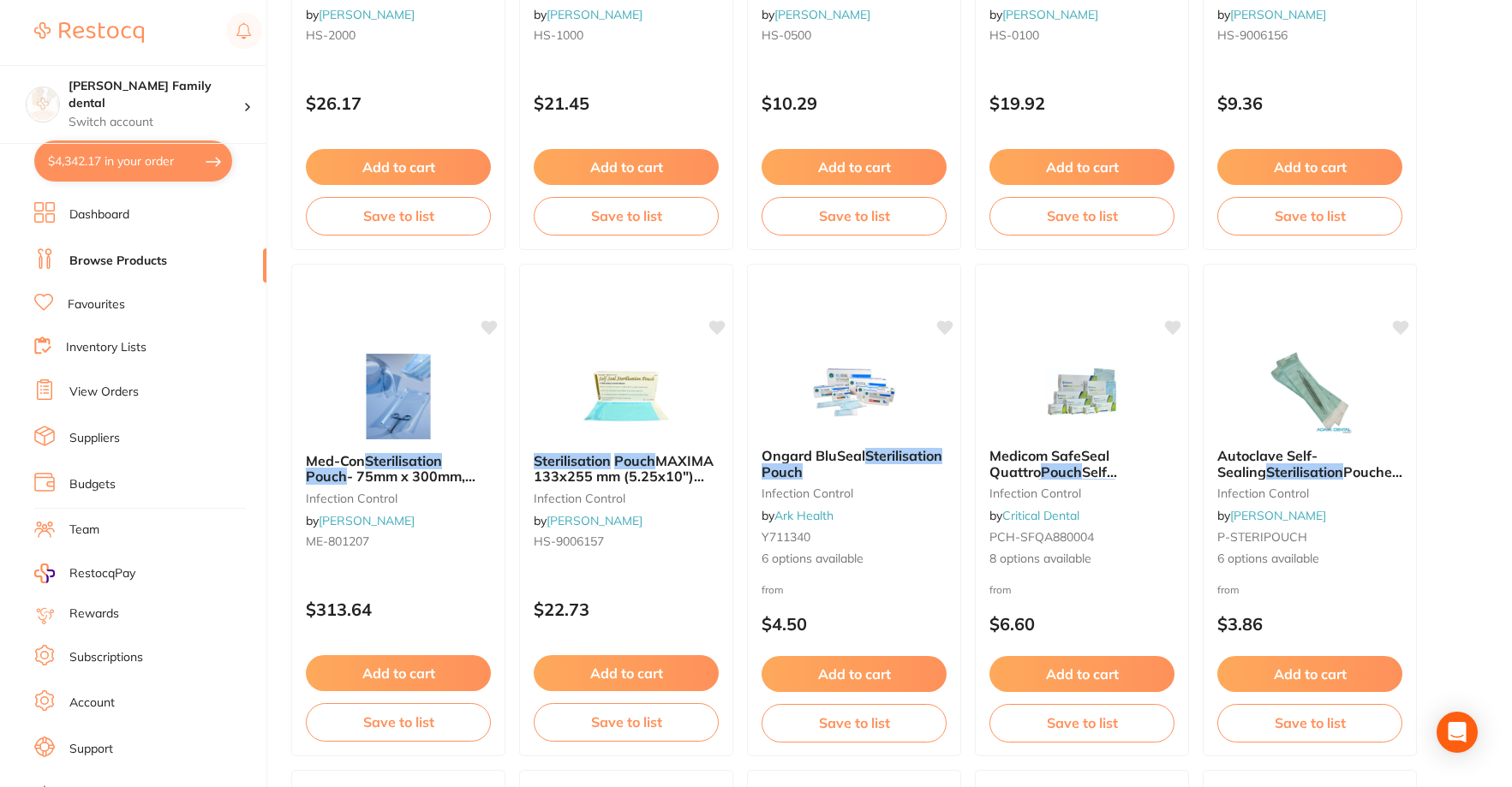
scroll to position [1544, 0]
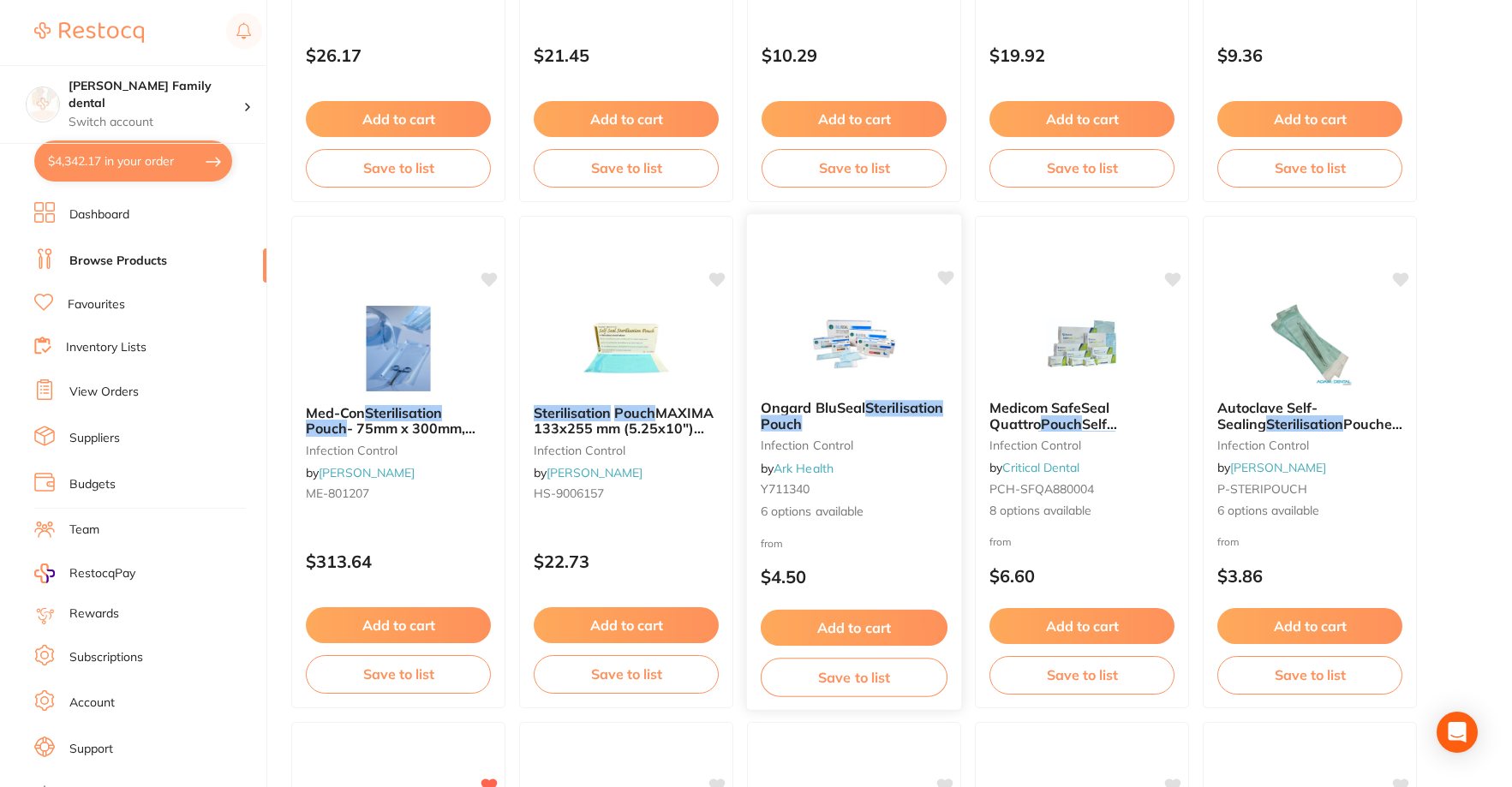
click at [875, 413] on em "Sterilisation" at bounding box center [904, 407] width 78 height 17
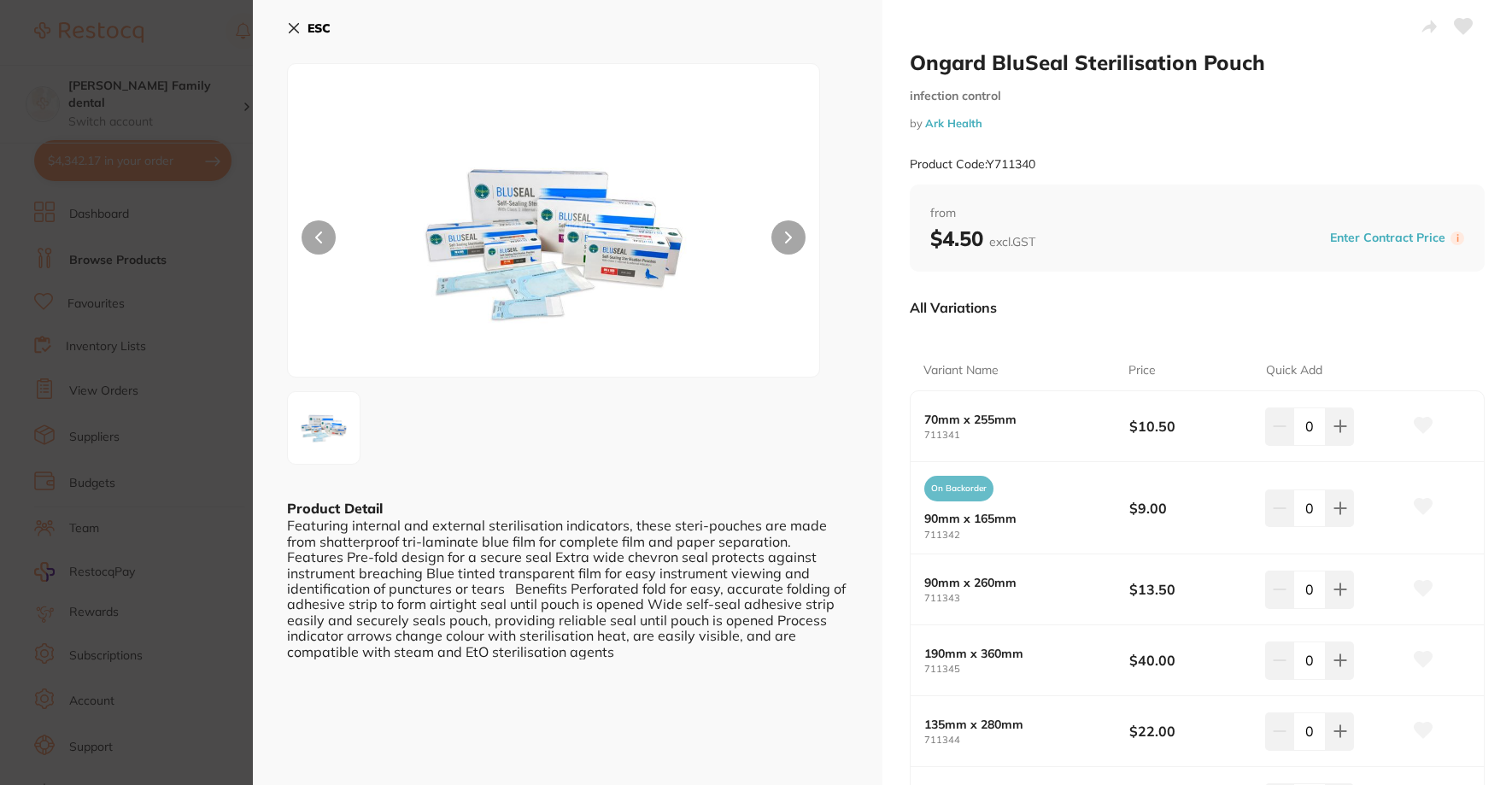
click at [296, 35] on icon at bounding box center [294, 28] width 14 height 14
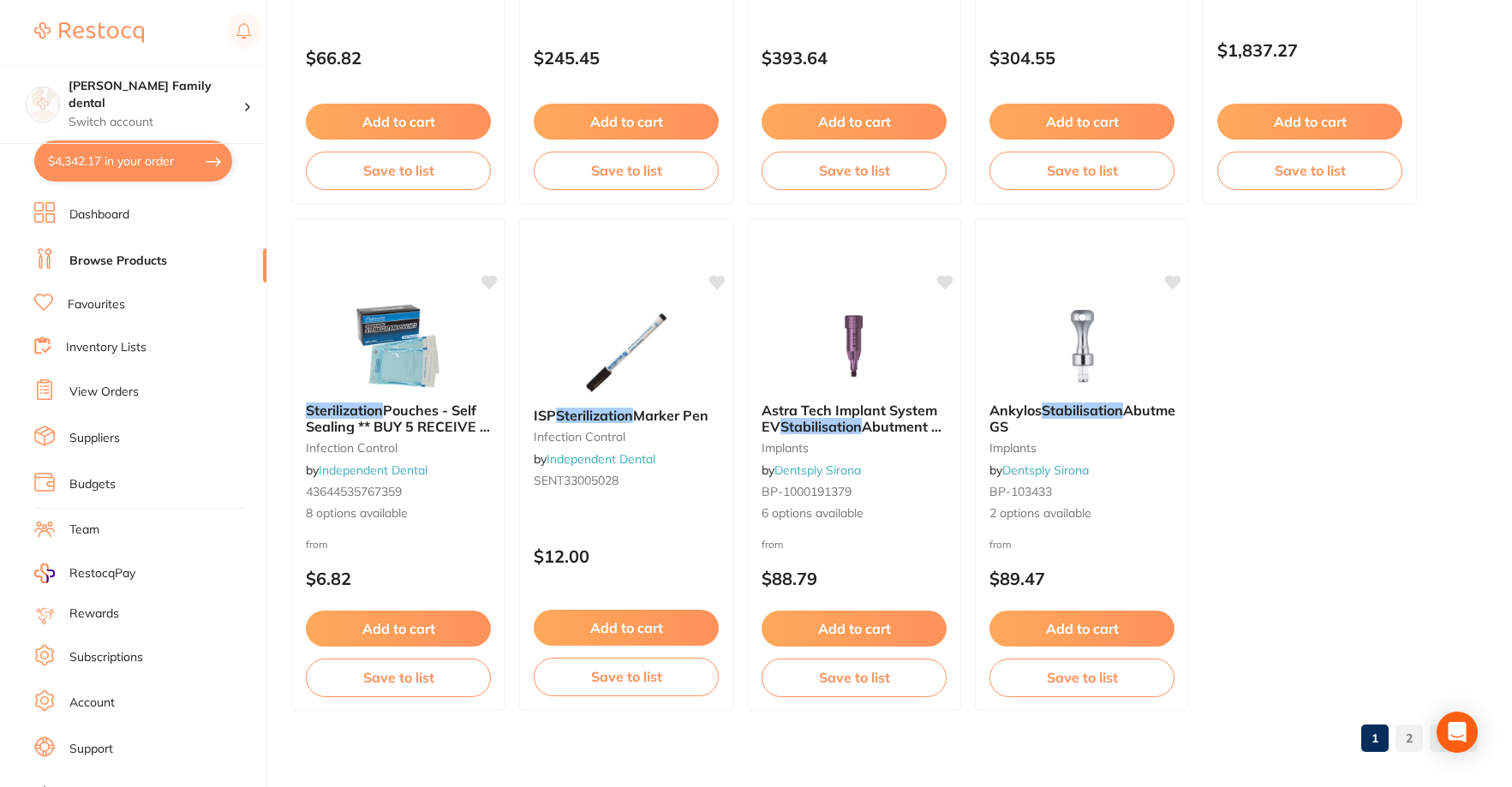
scroll to position [5096, 0]
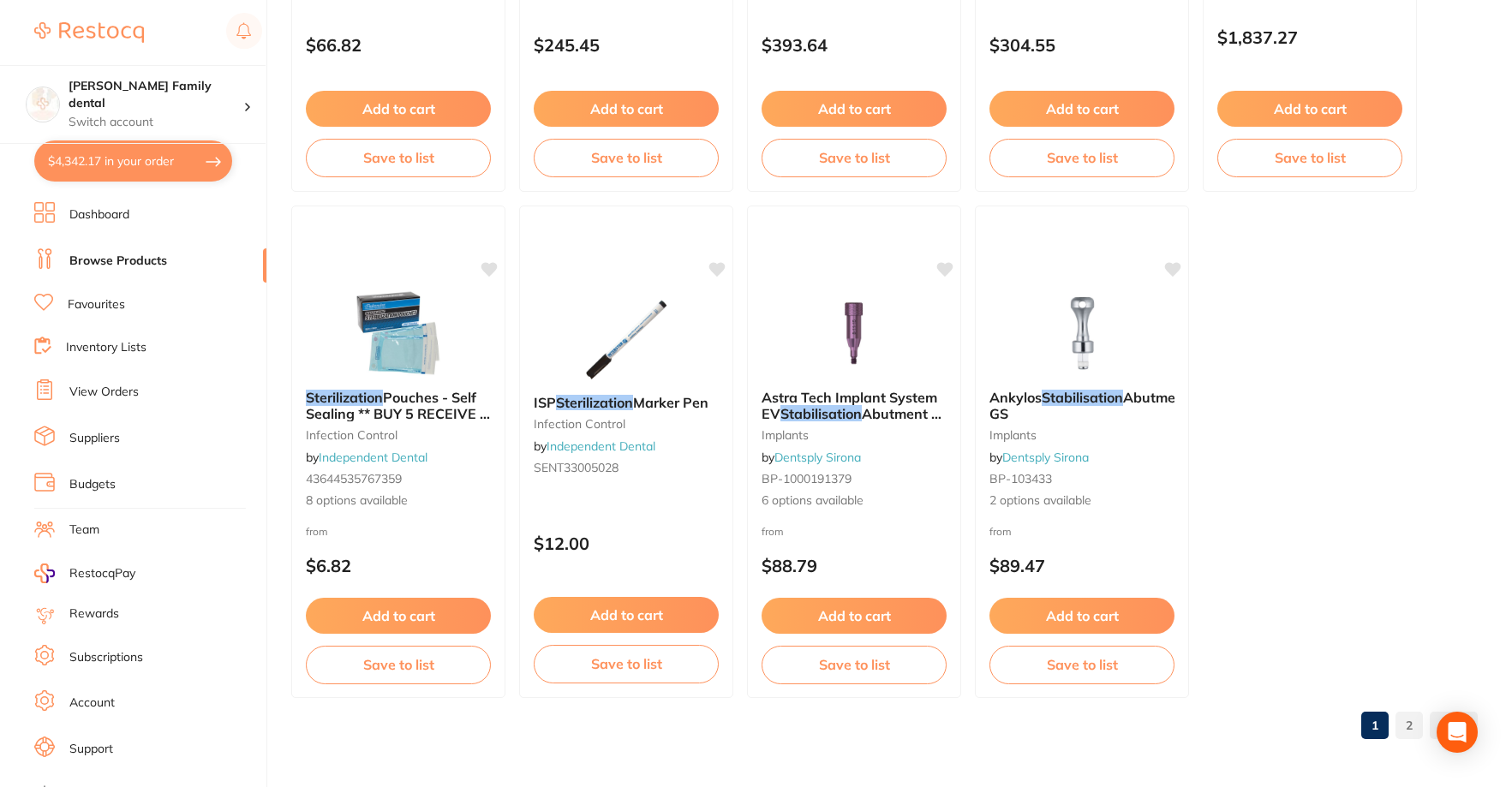
click at [390, 401] on span "Pouches - Self Sealing ** BUY 5 RECEIVE 1 FREE **" at bounding box center [398, 413] width 184 height 49
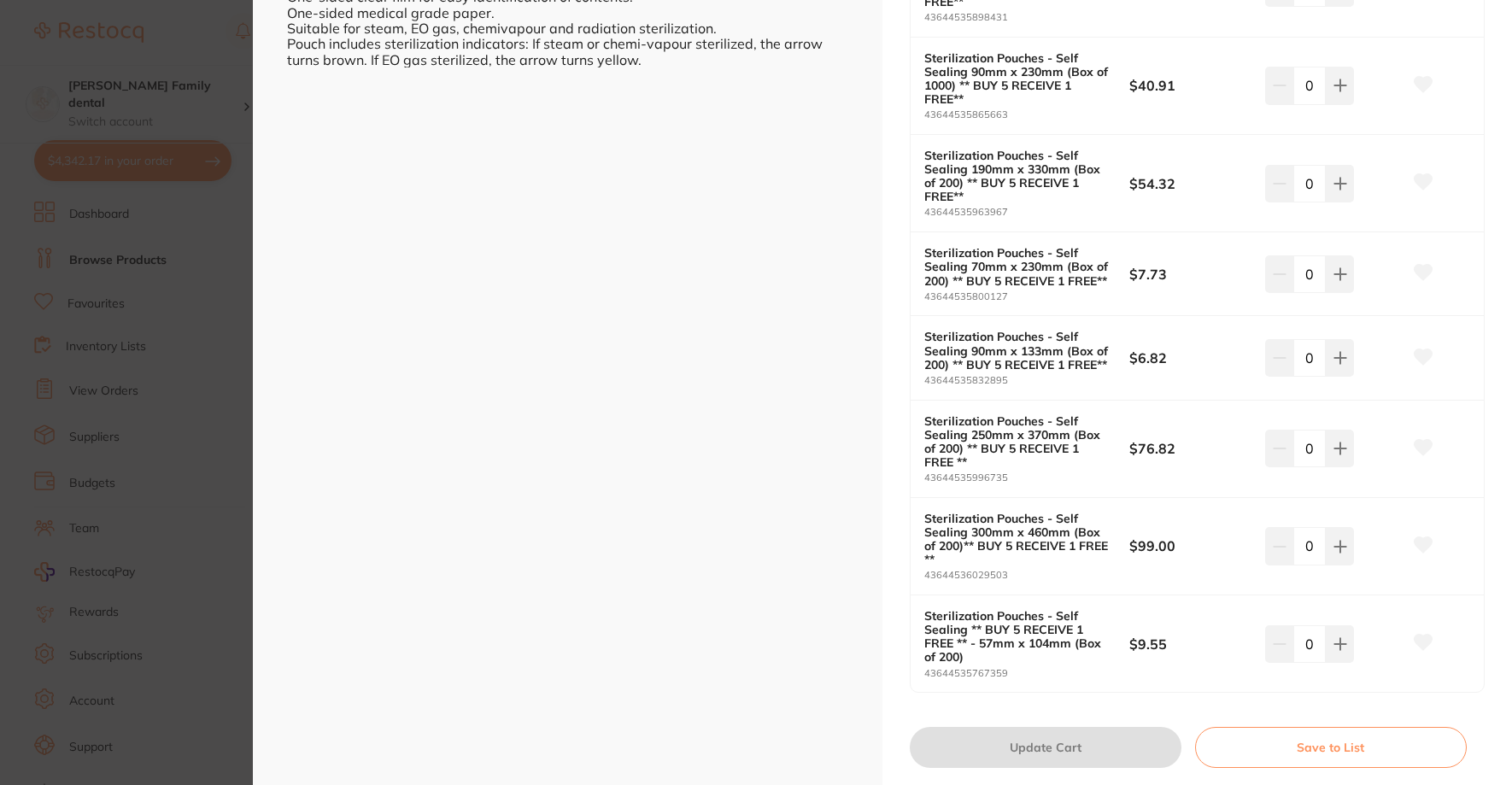
scroll to position [598, 0]
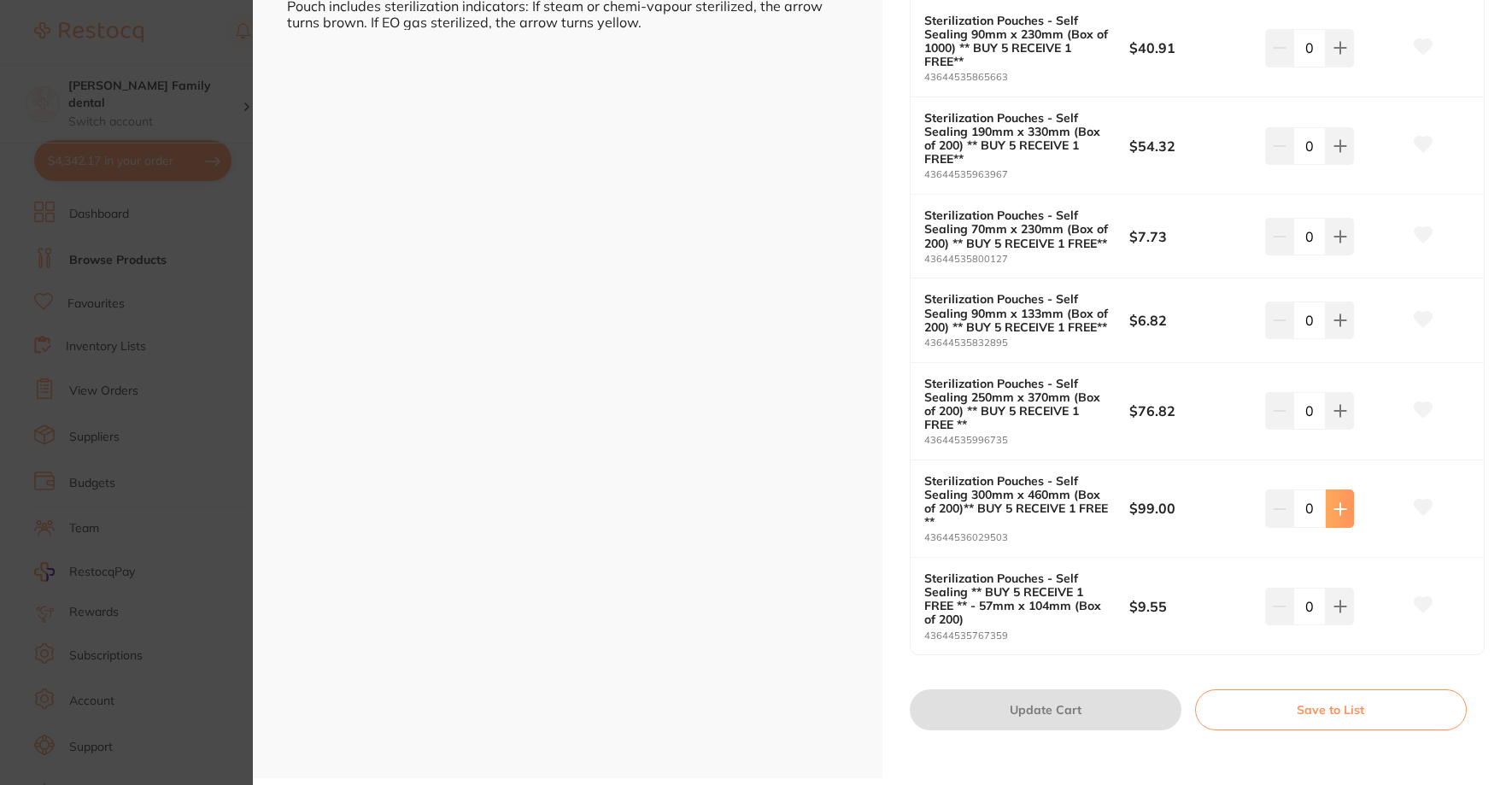
click at [1341, 516] on icon at bounding box center [1340, 509] width 14 height 14
type input "1"
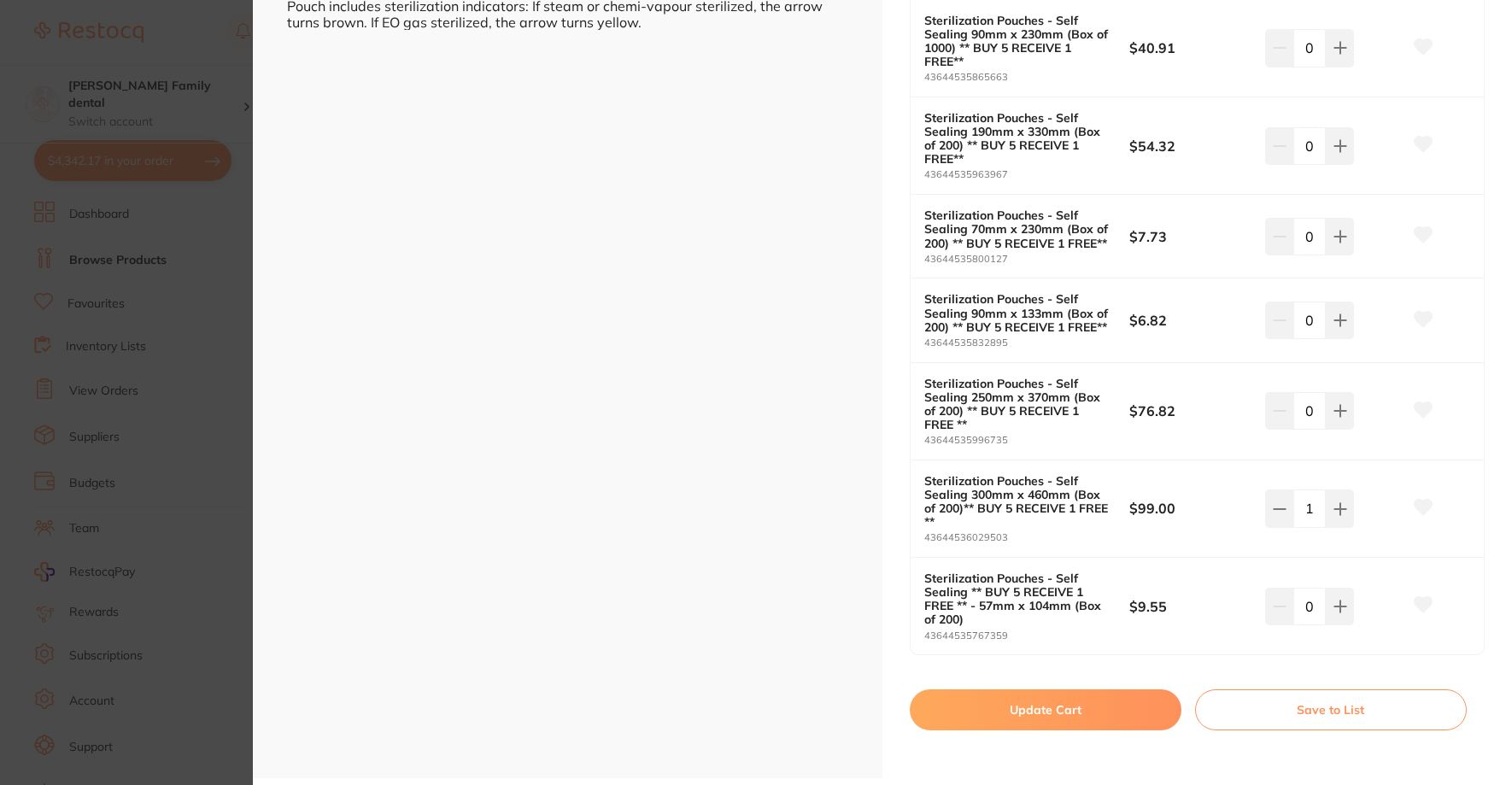
click at [1042, 730] on button "Update Cart" at bounding box center [1045, 710] width 271 height 41
checkbox input "false"
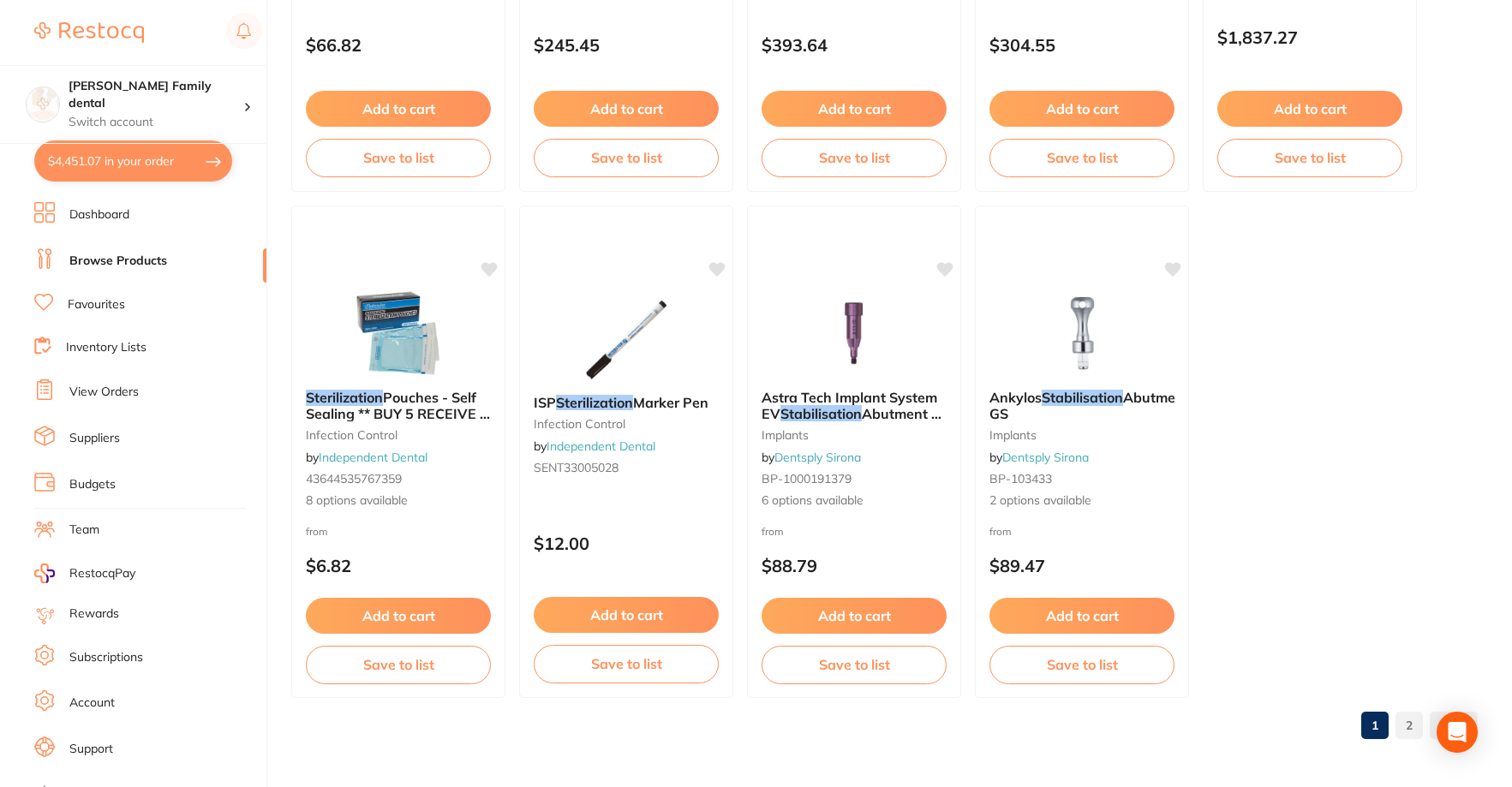
scroll to position [4497, 0]
